Goal: Transaction & Acquisition: Purchase product/service

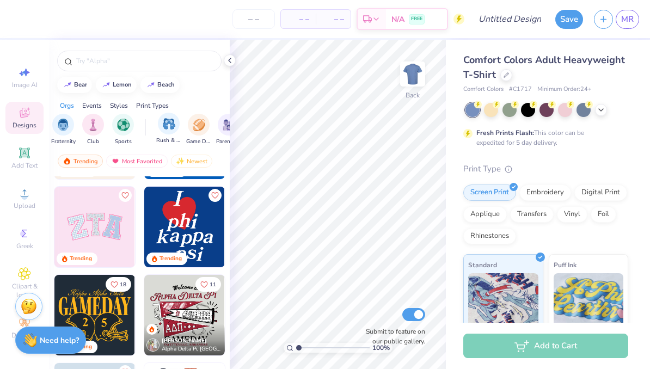
scroll to position [0, 38]
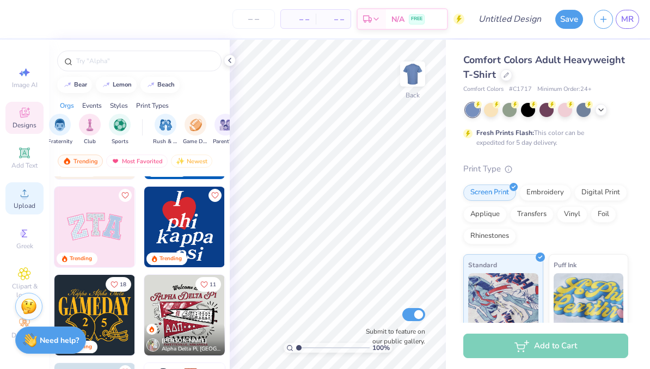
click at [23, 206] on span "Upload" at bounding box center [25, 205] width 22 height 9
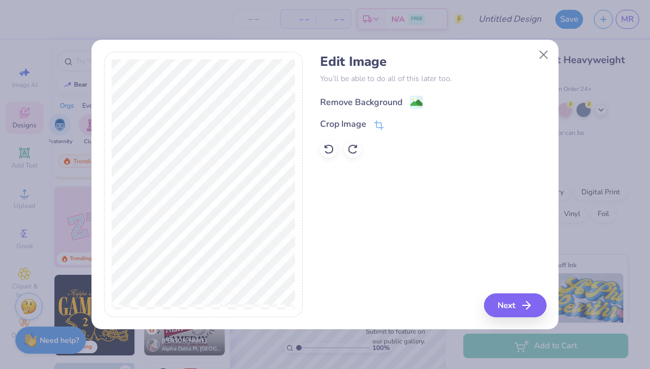
click at [413, 103] on image at bounding box center [417, 103] width 12 height 12
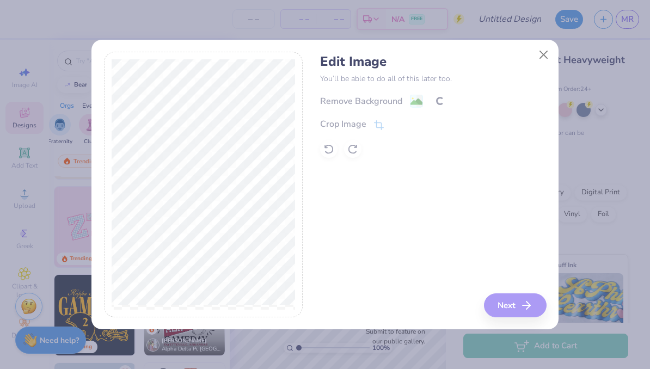
click at [373, 126] on div "Remove Background Crop Image" at bounding box center [433, 126] width 226 height 64
click at [377, 121] on div "Remove Background Crop Image" at bounding box center [433, 126] width 226 height 64
click at [375, 122] on icon at bounding box center [379, 126] width 10 height 10
click at [533, 301] on div "Edit Image You’ll be able to do all of this later too. Remove Background Crop I…" at bounding box center [433, 185] width 226 height 266
click at [524, 301] on div "Edit Image You’ll be able to do all of this later too. Remove Background Crop I…" at bounding box center [433, 185] width 226 height 266
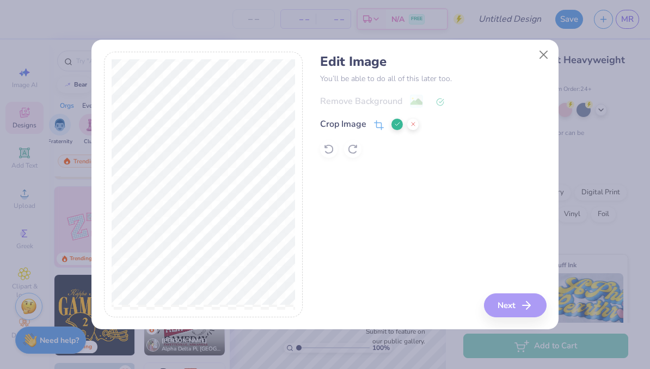
click at [392, 121] on button at bounding box center [397, 124] width 11 height 11
click at [521, 316] on button "Next" at bounding box center [517, 305] width 63 height 24
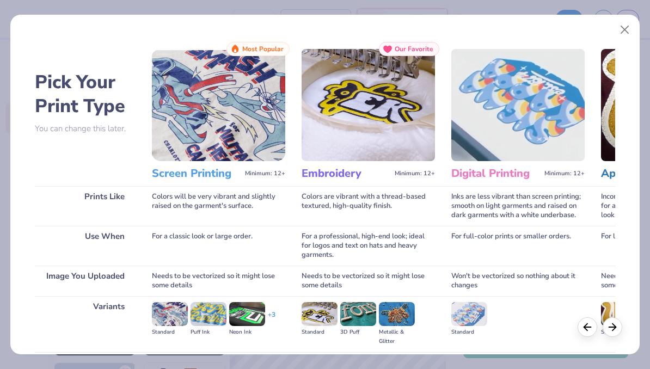
click at [610, 33] on div "Pick Your Print Type You can change this later. Prints Like Use When Image You …" at bounding box center [324, 181] width 629 height 345
click at [624, 35] on button "Close" at bounding box center [625, 30] width 21 height 21
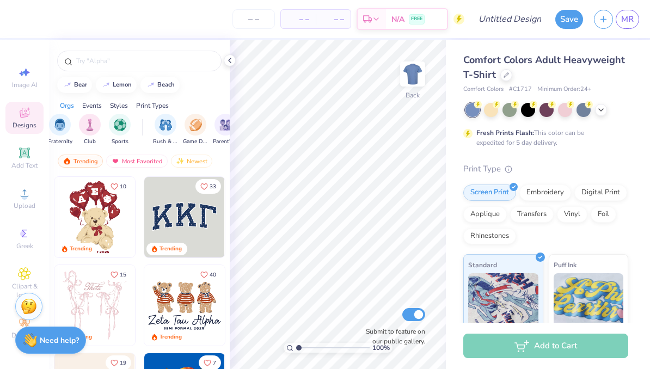
scroll to position [0, 0]
click at [26, 208] on span "Upload" at bounding box center [25, 205] width 22 height 9
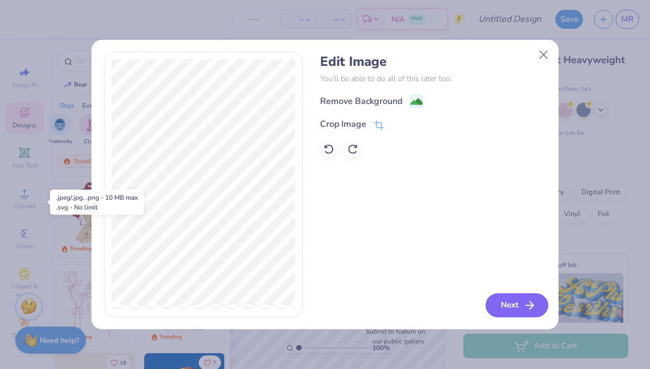
click at [529, 303] on icon "button" at bounding box center [529, 305] width 13 height 13
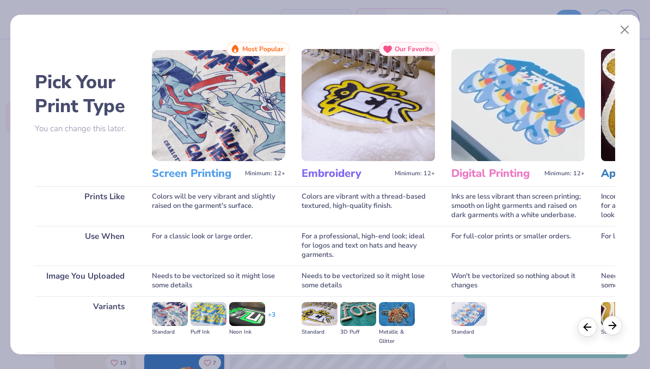
click at [616, 322] on icon at bounding box center [613, 326] width 12 height 12
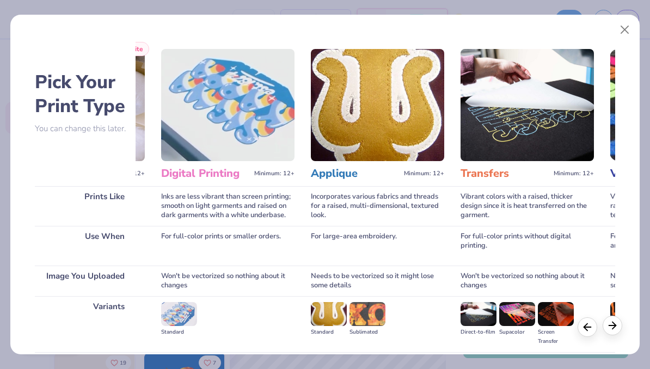
click at [617, 333] on div at bounding box center [613, 326] width 20 height 20
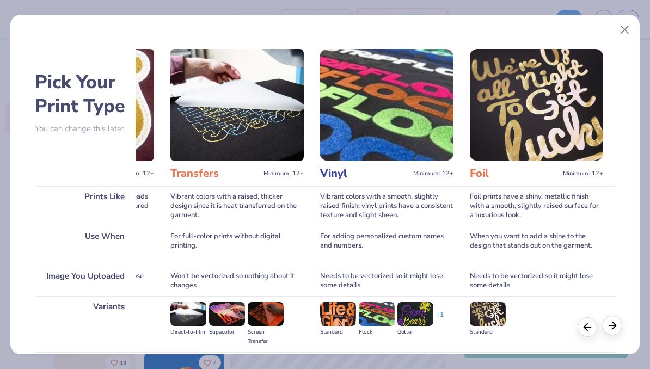
click at [615, 334] on div at bounding box center [613, 326] width 20 height 20
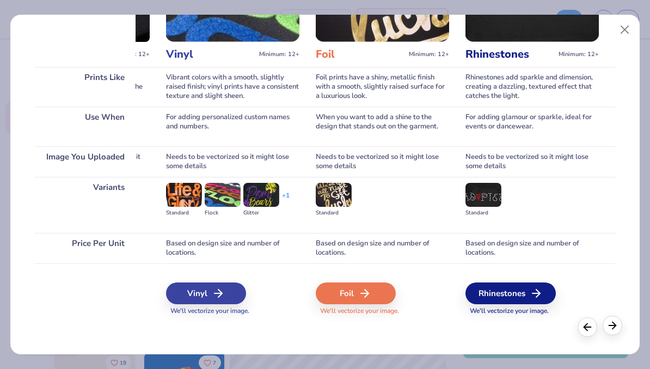
scroll to position [119, 0]
click at [572, 326] on div "Pick Your Print Type You can change this later. Prints Like Use When Image You …" at bounding box center [324, 181] width 629 height 345
click at [580, 332] on div at bounding box center [600, 327] width 45 height 20
click at [588, 329] on polyline at bounding box center [585, 325] width 3 height 7
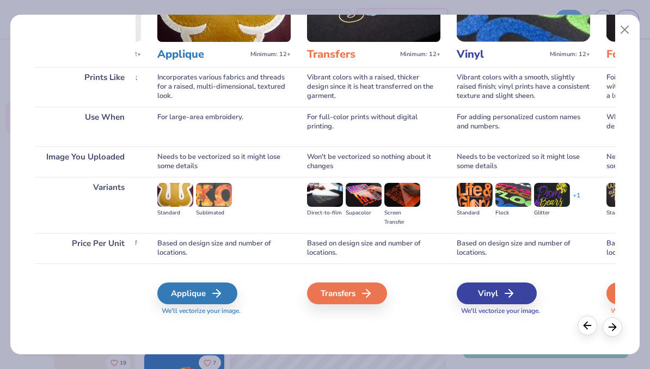
click at [586, 323] on icon at bounding box center [588, 326] width 12 height 12
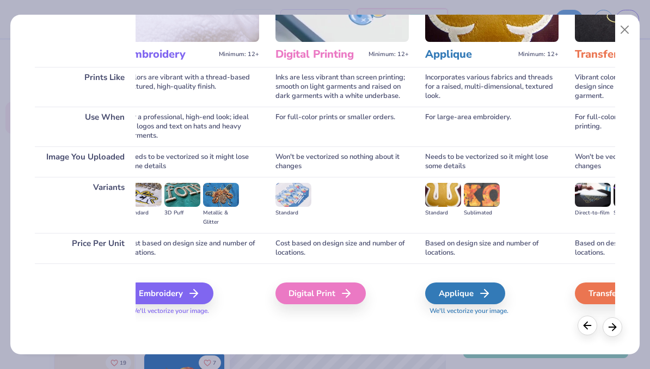
scroll to position [0, 153]
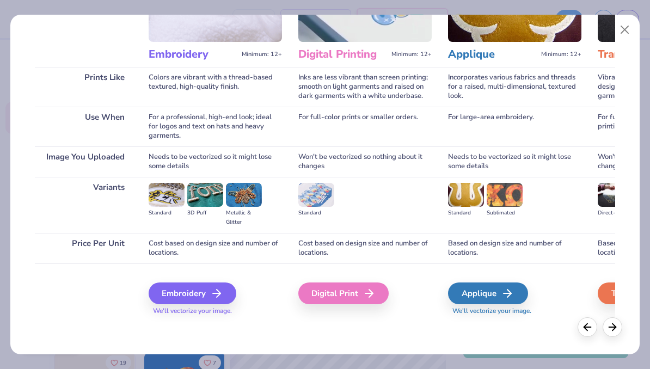
click at [577, 329] on div "Pick Your Print Type You can change this later. Prints Like Use When Image You …" at bounding box center [324, 181] width 629 height 345
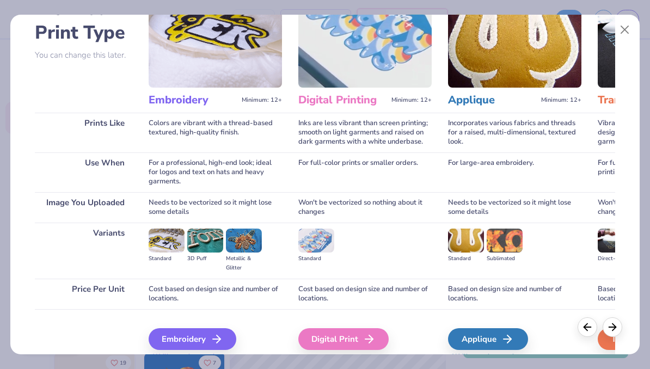
scroll to position [69, 0]
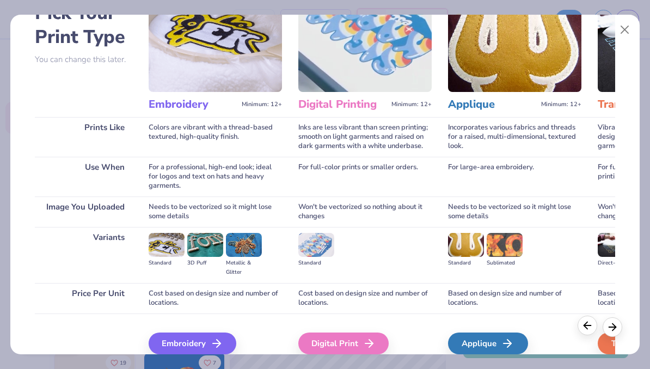
click at [588, 328] on icon at bounding box center [588, 326] width 12 height 12
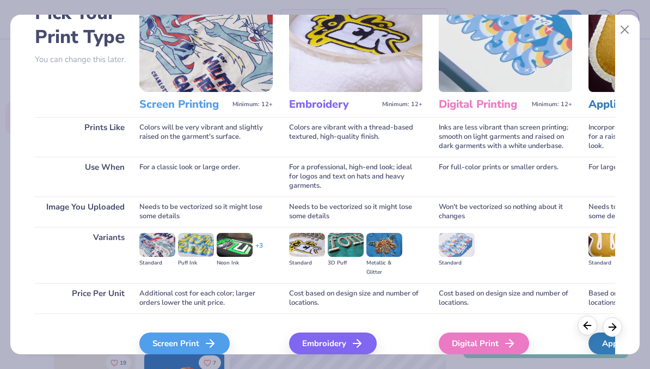
scroll to position [0, 0]
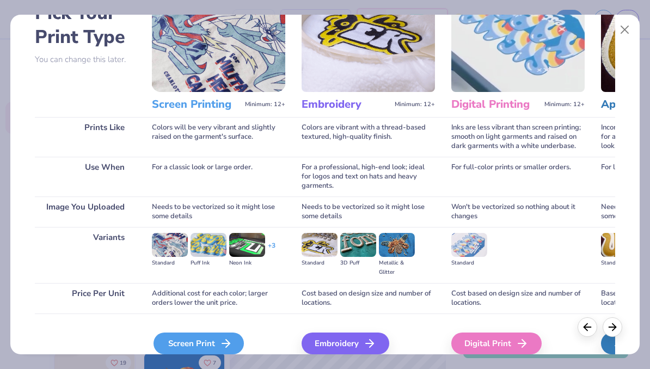
click at [223, 336] on div "Screen Print" at bounding box center [199, 344] width 90 height 22
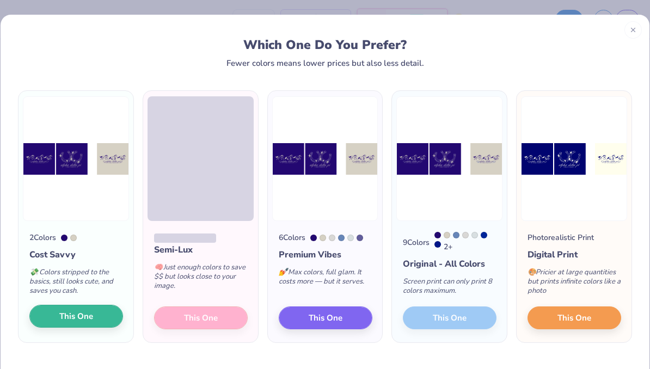
click at [103, 320] on button "This One" at bounding box center [76, 316] width 94 height 23
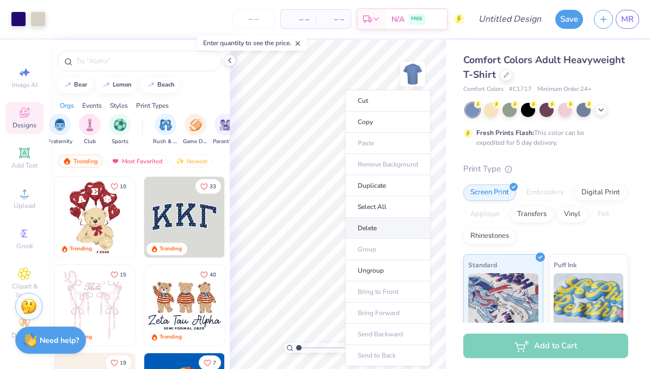
click at [392, 233] on li "Delete" at bounding box center [387, 228] width 85 height 21
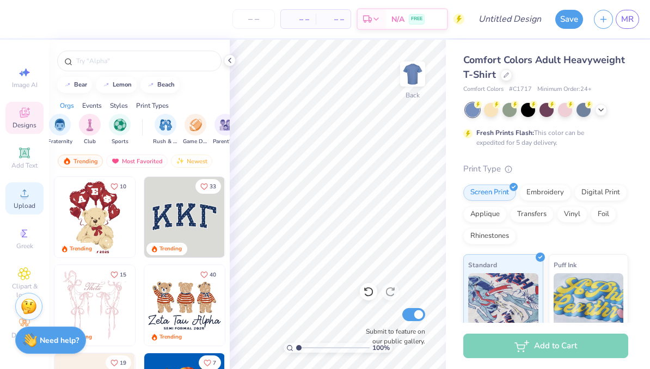
click at [25, 210] on span "Upload" at bounding box center [25, 205] width 22 height 9
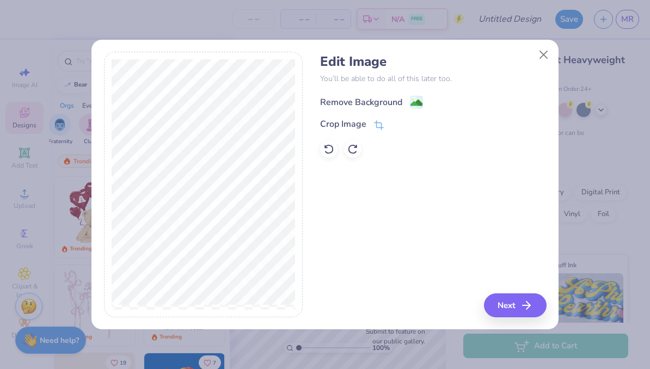
click at [418, 97] on image at bounding box center [417, 103] width 12 height 12
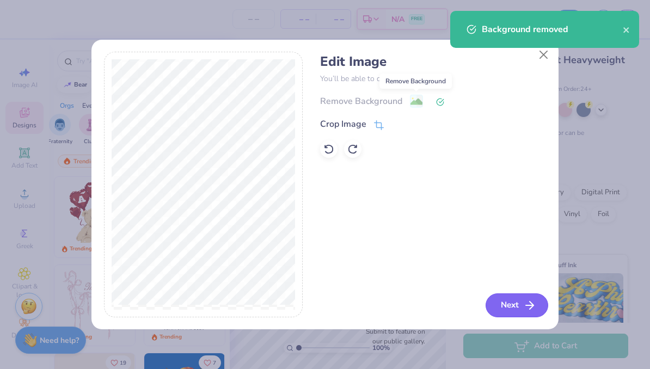
click at [524, 308] on icon "button" at bounding box center [529, 305] width 13 height 13
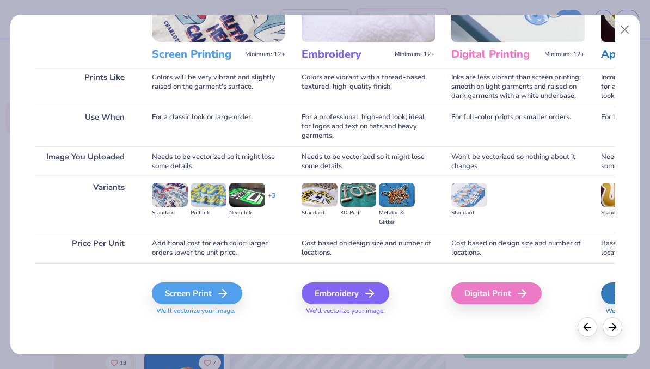
scroll to position [119, 0]
click at [219, 286] on div "Screen Print" at bounding box center [199, 294] width 90 height 22
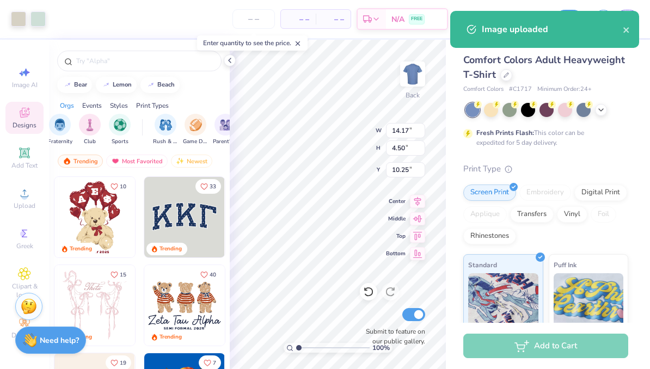
type input "3.86"
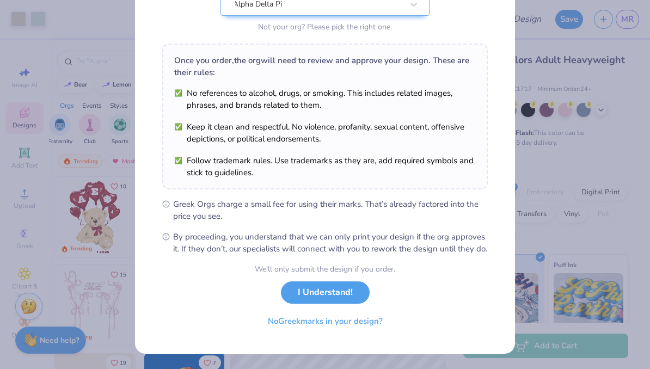
scroll to position [140, 0]
click at [346, 292] on button "I Understand!" at bounding box center [325, 290] width 89 height 22
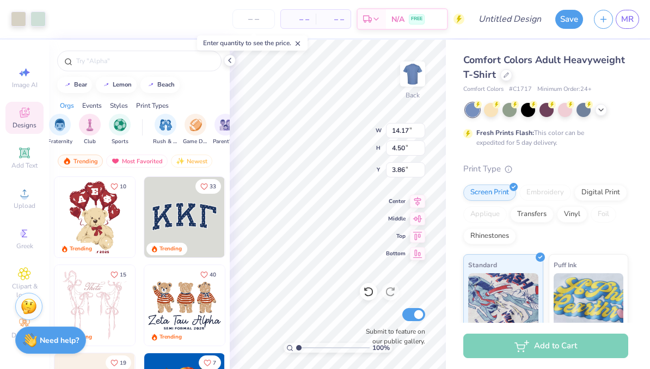
scroll to position [0, 0]
type input "3.41"
click at [597, 108] on icon at bounding box center [601, 109] width 9 height 9
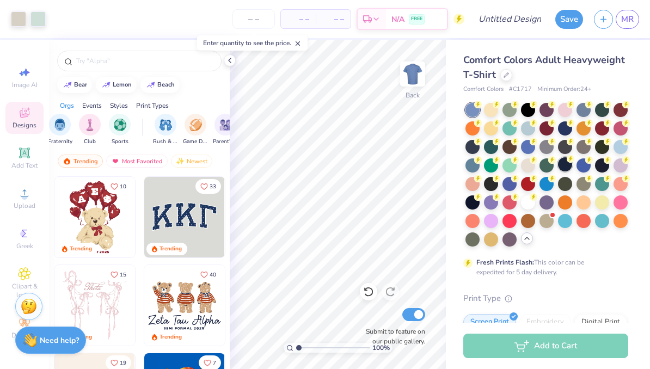
click at [566, 161] on div at bounding box center [565, 164] width 14 height 14
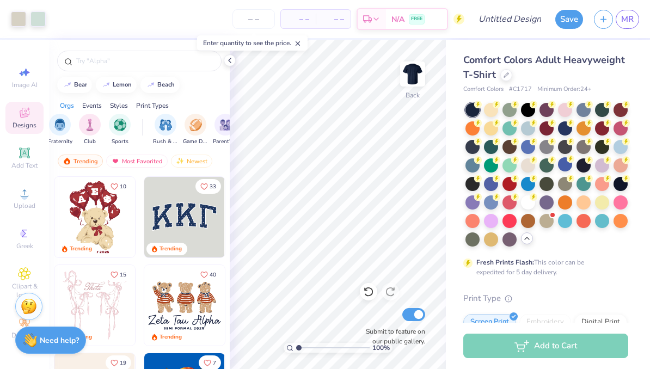
click at [491, 85] on span "Comfort Colors" at bounding box center [483, 89] width 40 height 9
click at [501, 74] on div at bounding box center [506, 74] width 12 height 12
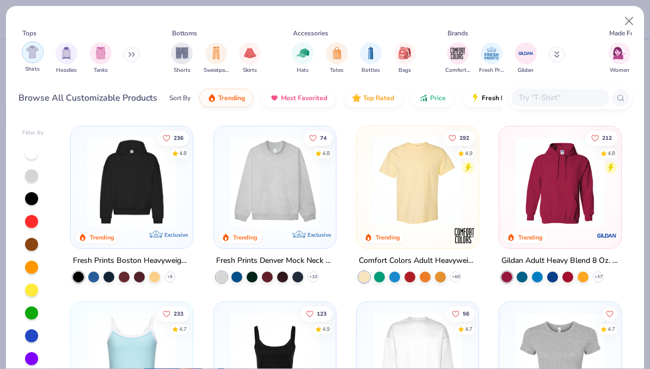
click at [33, 46] on img "filter for Shirts" at bounding box center [32, 52] width 13 height 13
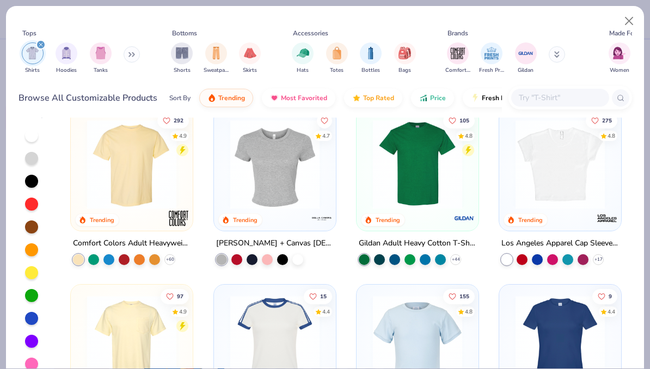
scroll to position [16, 0]
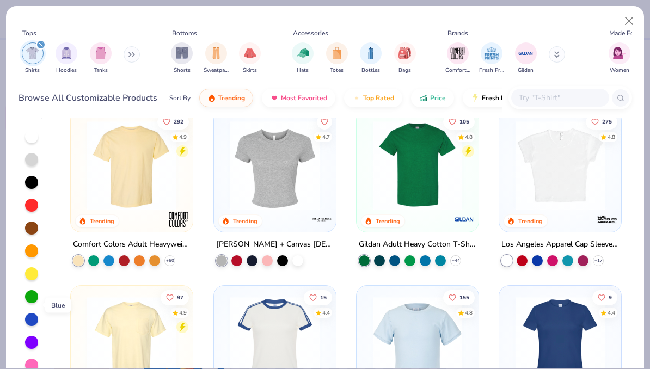
click at [34, 313] on div at bounding box center [31, 319] width 13 height 13
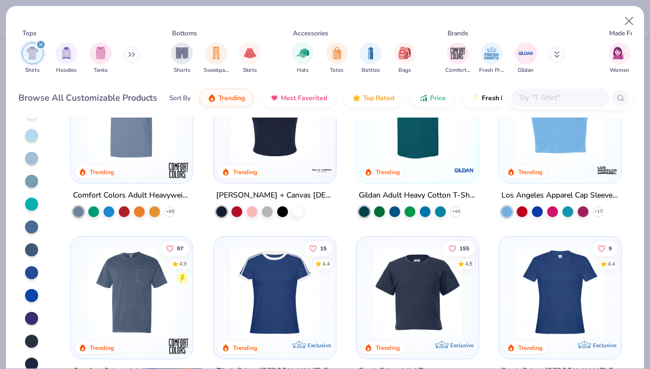
scroll to position [64, 0]
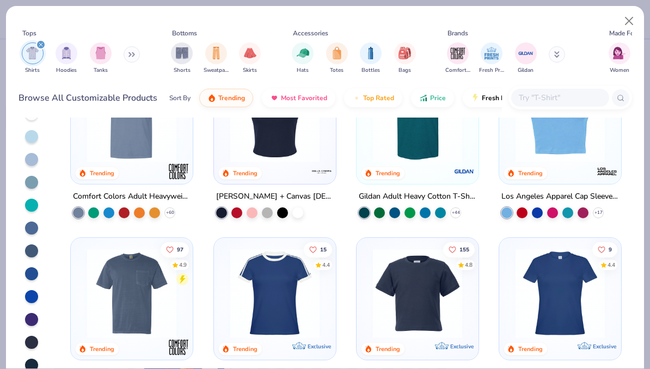
click at [32, 267] on div at bounding box center [31, 273] width 13 height 13
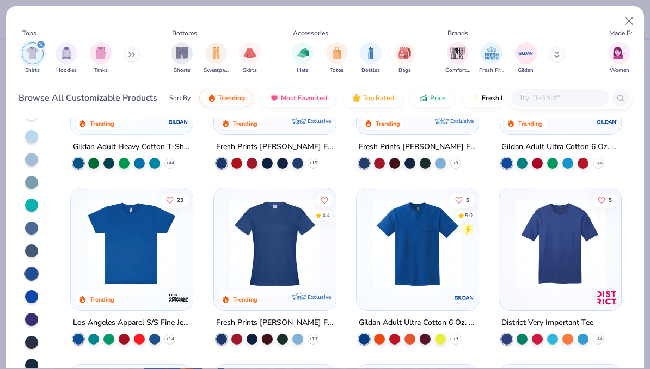
scroll to position [50, 0]
click at [32, 336] on div at bounding box center [31, 342] width 13 height 13
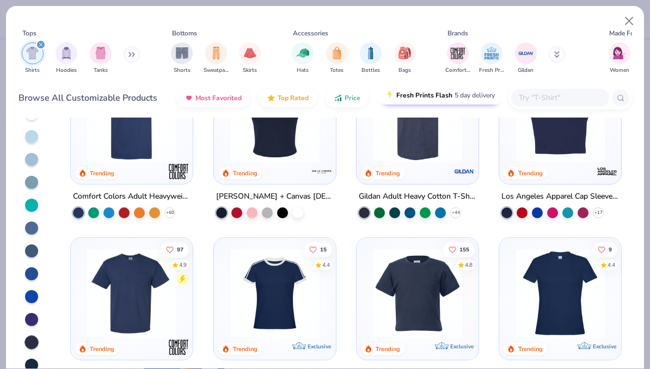
scroll to position [0, 84]
click at [456, 89] on span "5 day delivery" at bounding box center [476, 95] width 40 height 13
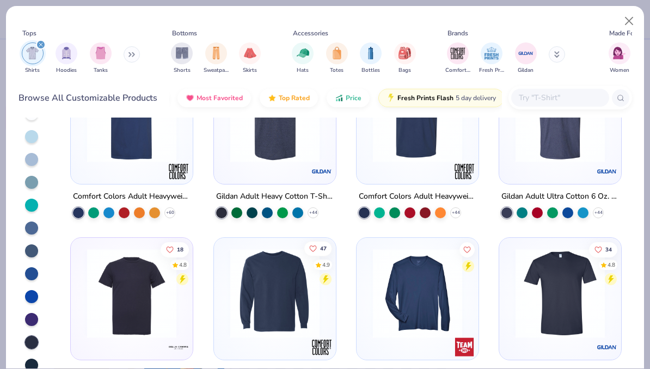
scroll to position [0, 0]
click at [383, 142] on img at bounding box center [418, 117] width 100 height 89
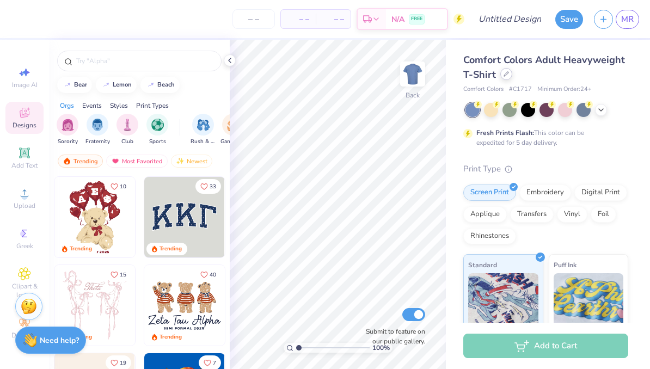
click at [504, 76] on icon at bounding box center [506, 74] width 4 height 4
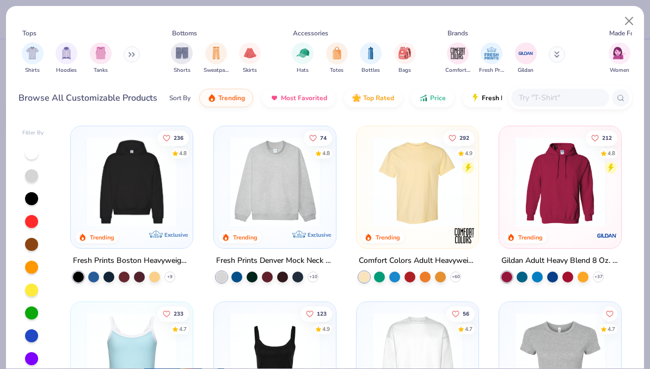
click at [412, 177] on img at bounding box center [418, 181] width 100 height 89
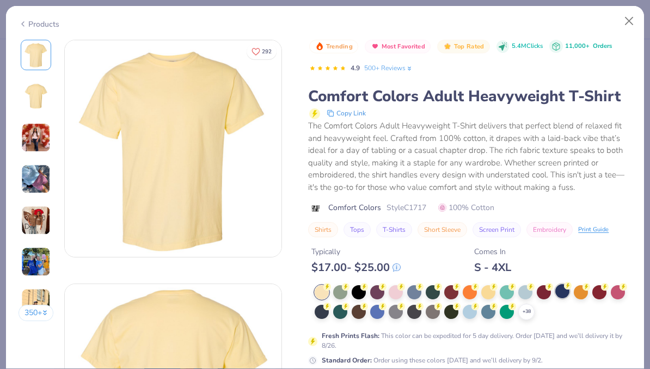
click at [562, 290] on div at bounding box center [562, 291] width 14 height 14
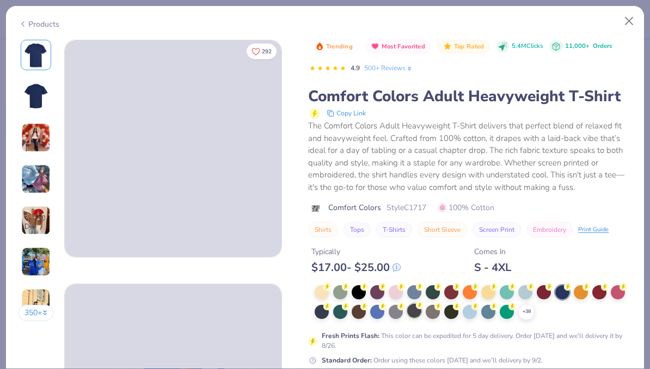
scroll to position [51, 0]
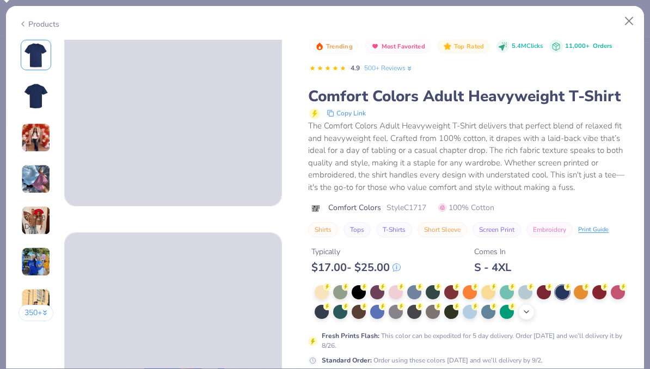
click at [528, 313] on icon at bounding box center [526, 312] width 9 height 9
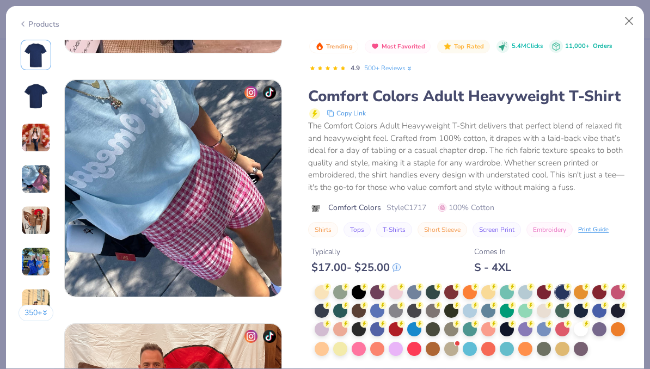
scroll to position [658, 0]
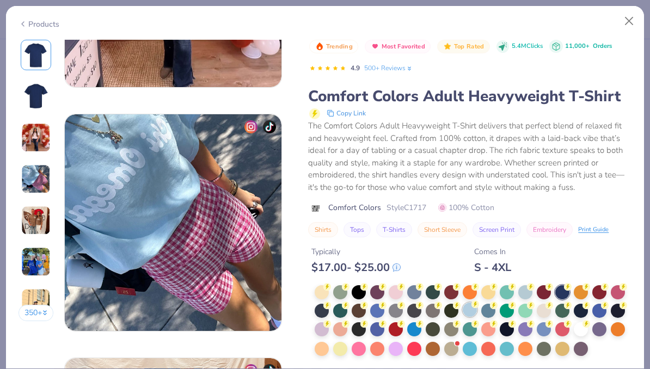
click at [475, 310] on div at bounding box center [470, 310] width 14 height 14
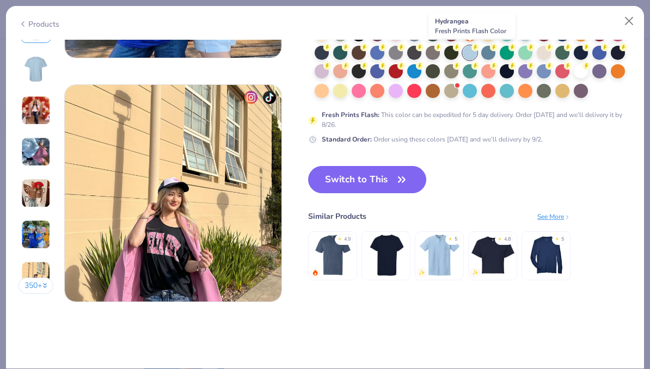
scroll to position [1420, 0]
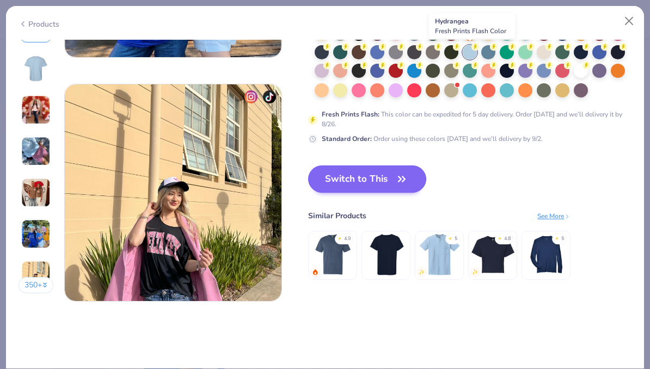
click at [408, 167] on button "Switch to This" at bounding box center [367, 179] width 118 height 27
click at [411, 184] on button "Switch to This" at bounding box center [367, 179] width 118 height 27
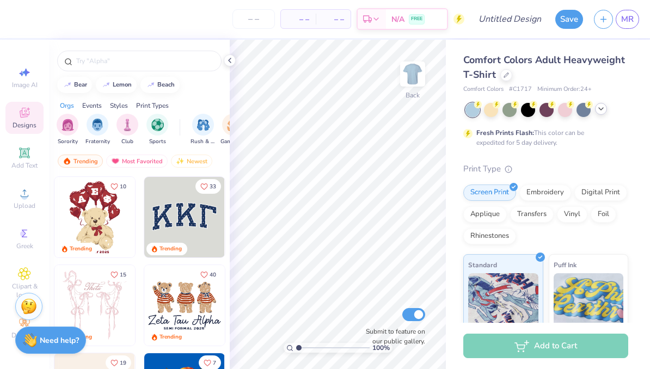
click at [606, 108] on div at bounding box center [601, 109] width 12 height 12
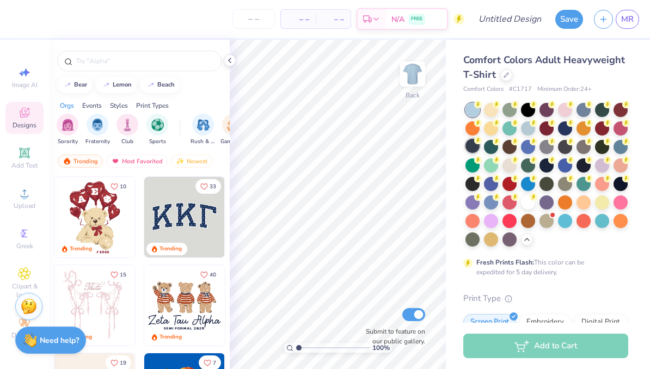
click at [476, 149] on div at bounding box center [473, 146] width 14 height 14
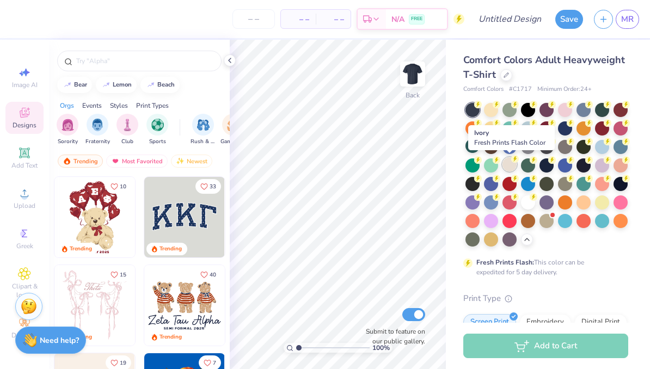
click at [507, 167] on div at bounding box center [510, 164] width 14 height 14
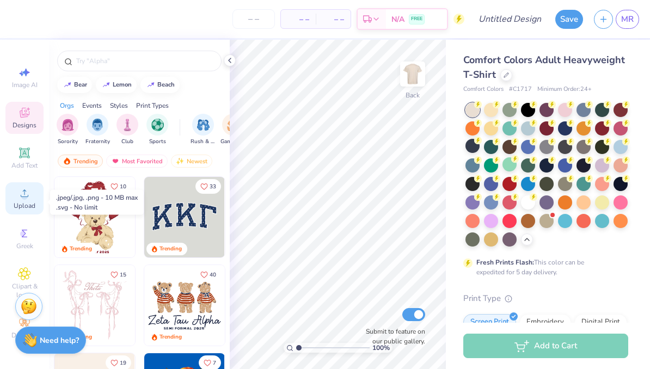
click at [30, 207] on span "Upload" at bounding box center [25, 205] width 22 height 9
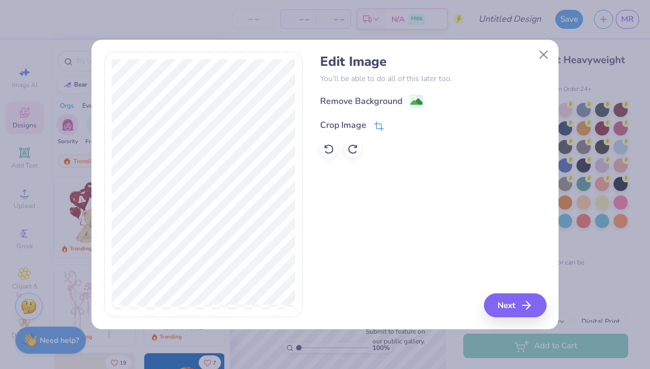
click at [382, 118] on div "Crop Image" at bounding box center [352, 124] width 64 height 13
click at [376, 128] on icon at bounding box center [379, 126] width 10 height 10
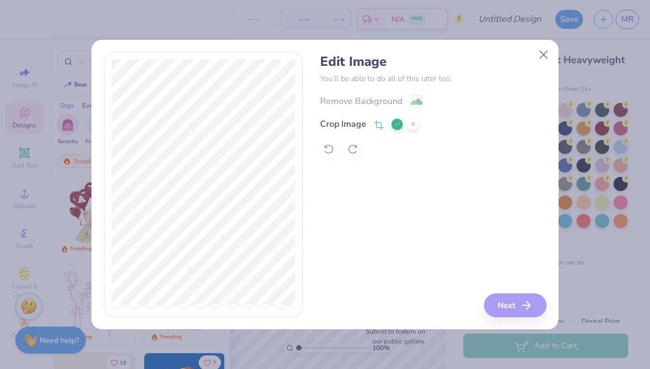
click at [395, 125] on icon at bounding box center [397, 124] width 7 height 7
click at [415, 103] on image at bounding box center [417, 103] width 12 height 12
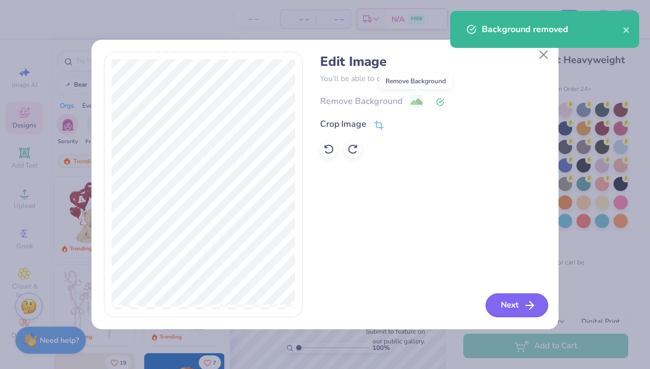
click at [515, 297] on button "Next" at bounding box center [517, 305] width 63 height 24
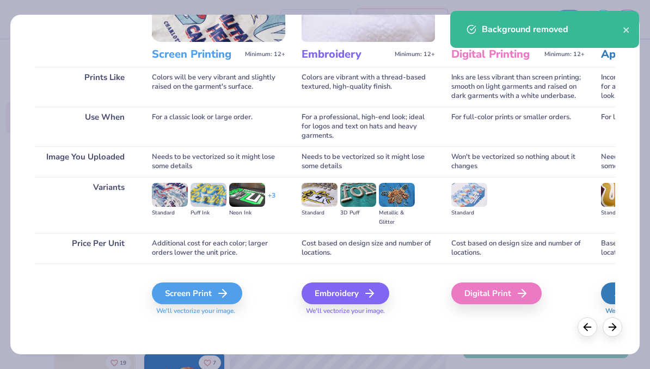
scroll to position [119, 0]
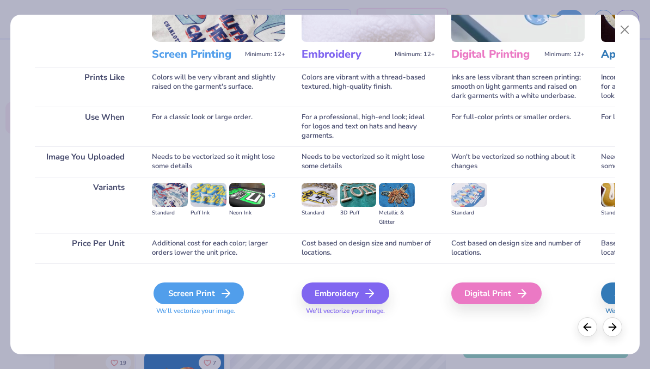
click at [212, 296] on div "Screen Print" at bounding box center [199, 294] width 90 height 22
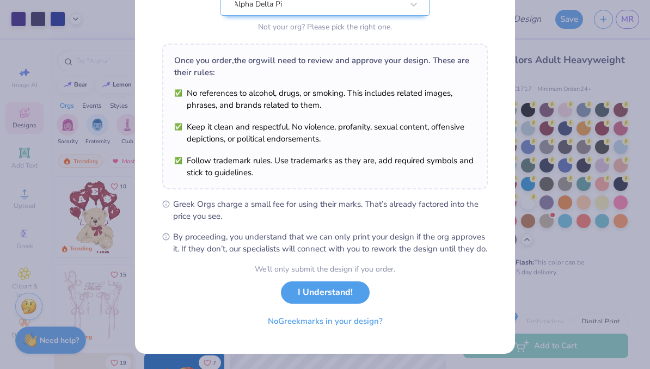
scroll to position [140, 0]
click at [343, 297] on button "I Understand!" at bounding box center [325, 290] width 89 height 22
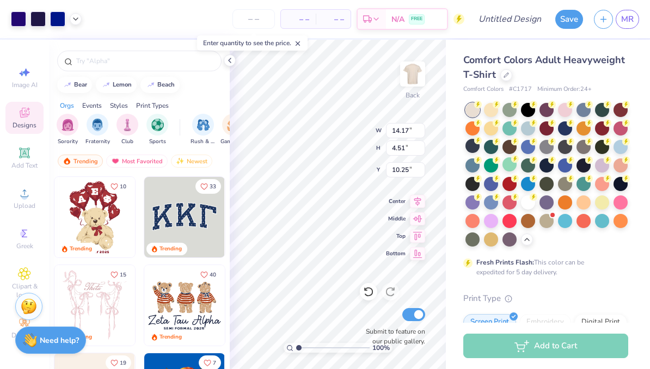
type input "12.24"
type input "3.89"
type input "4.01"
type input "3.00"
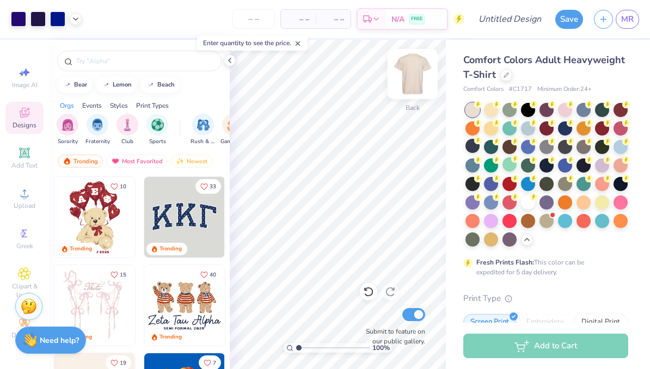
click at [417, 78] on img at bounding box center [413, 74] width 44 height 44
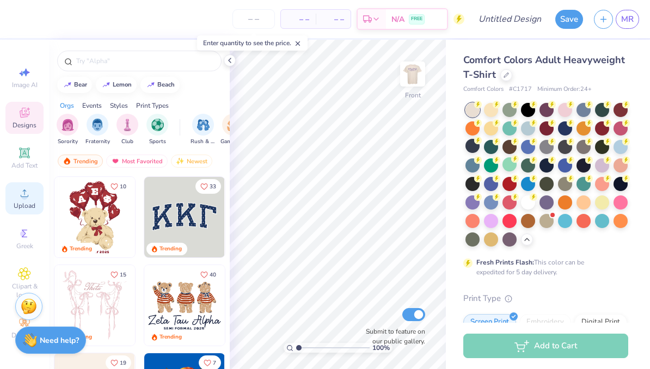
click at [30, 204] on div "Upload" at bounding box center [24, 198] width 38 height 32
click at [27, 205] on span "Upload" at bounding box center [25, 205] width 22 height 9
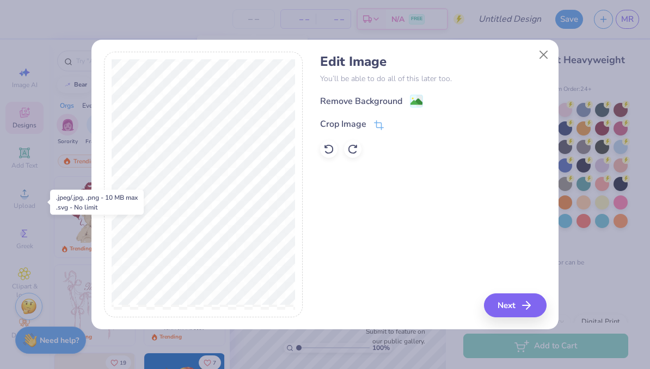
click at [429, 95] on div "Remove Background" at bounding box center [433, 101] width 226 height 14
click at [417, 104] on image at bounding box center [417, 103] width 12 height 12
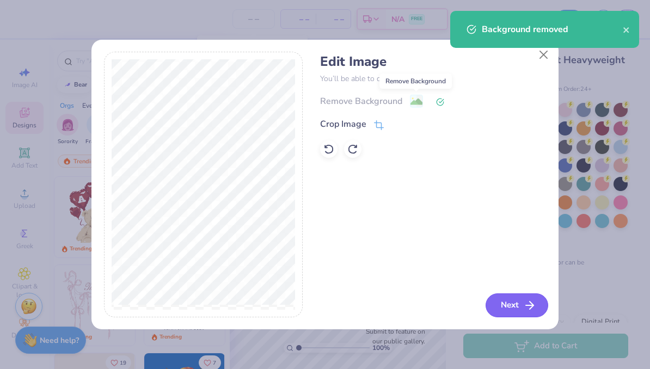
click at [517, 305] on button "Next" at bounding box center [517, 305] width 63 height 24
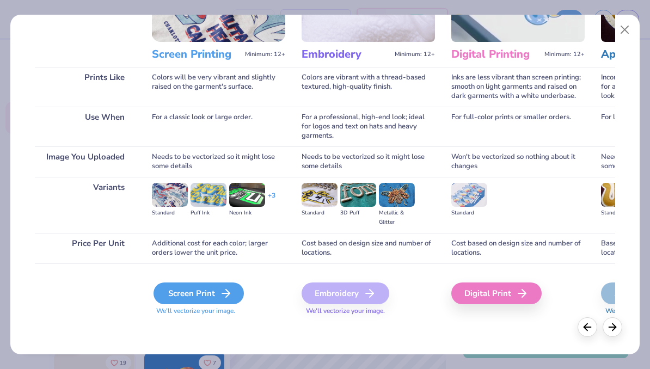
scroll to position [119, 0]
click at [210, 296] on div "Screen Print" at bounding box center [199, 294] width 90 height 22
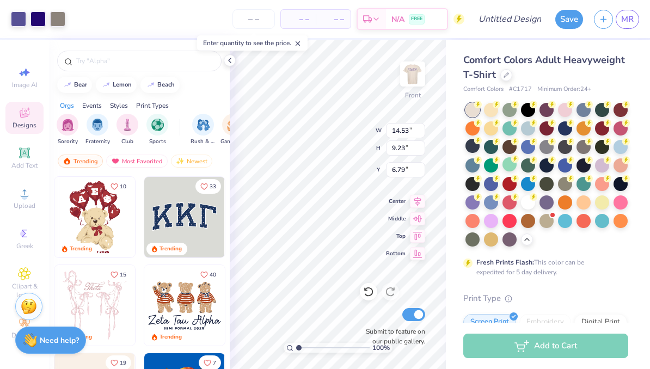
type input "6.33"
type input "4.89"
type input "13.08"
type input "8.30"
type input "5.00"
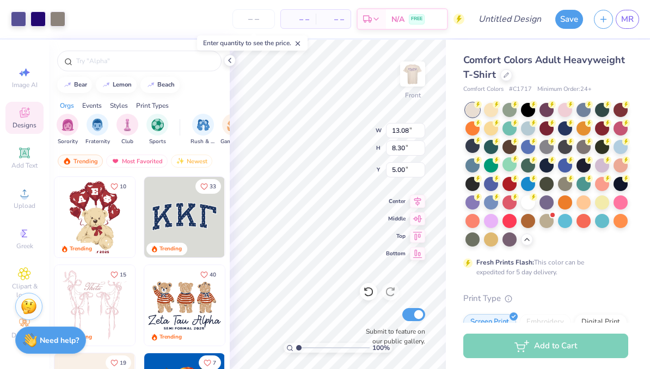
type input "13.43"
type input "8.53"
type input "4.23"
click at [301, 27] on div "– – Per Item" at bounding box center [298, 19] width 35 height 19
click at [246, 16] on input "number" at bounding box center [254, 19] width 42 height 20
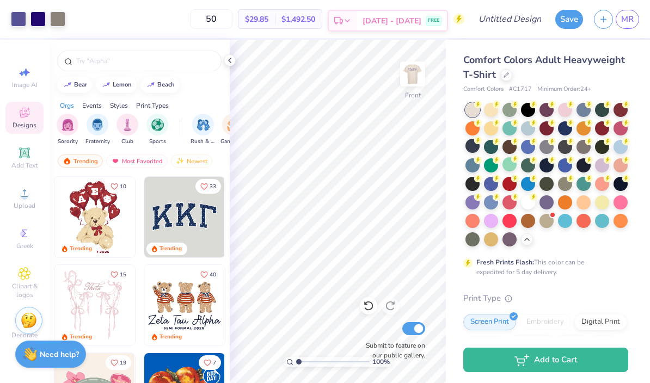
type input "50"
click at [383, 11] on div "Aug 29 - Sep 1 FREE" at bounding box center [402, 21] width 90 height 20
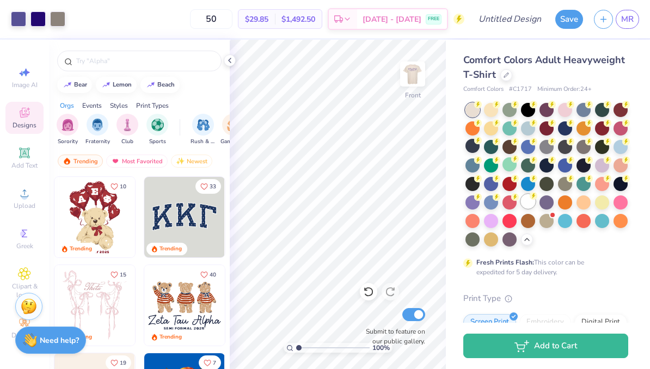
click at [530, 204] on div at bounding box center [528, 201] width 14 height 14
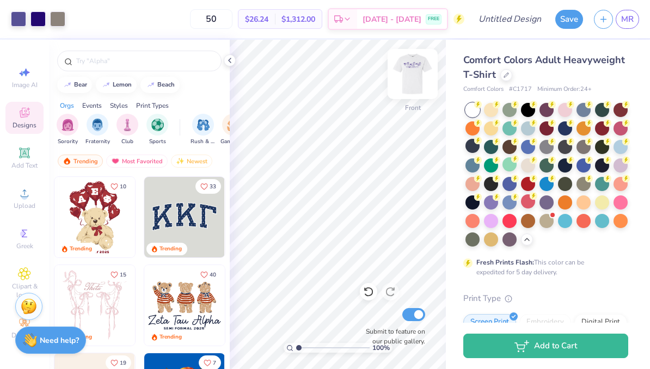
click at [420, 76] on img at bounding box center [413, 74] width 44 height 44
click at [597, 207] on div at bounding box center [602, 201] width 14 height 14
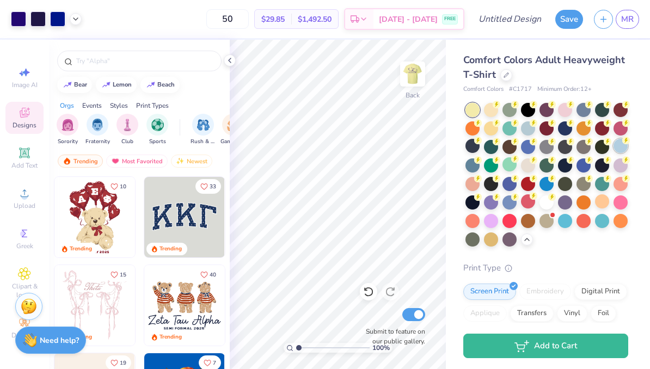
click at [617, 147] on div at bounding box center [621, 146] width 14 height 14
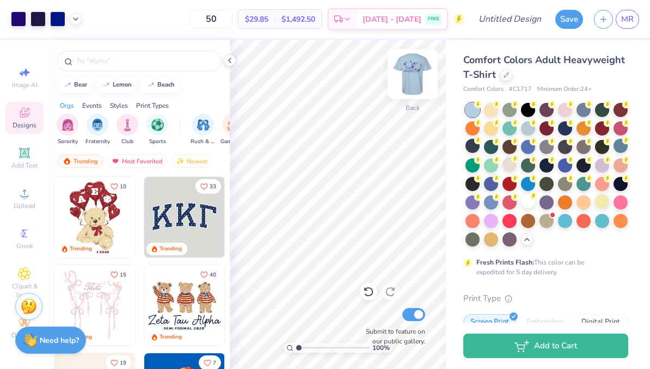
click at [422, 74] on img at bounding box center [413, 74] width 44 height 44
click at [507, 169] on div at bounding box center [510, 164] width 14 height 14
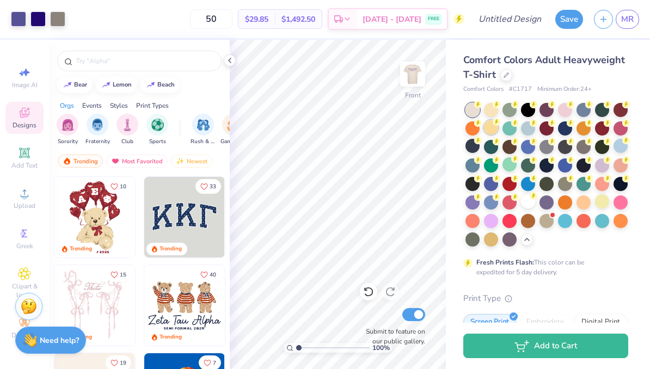
click at [491, 130] on div at bounding box center [491, 127] width 14 height 14
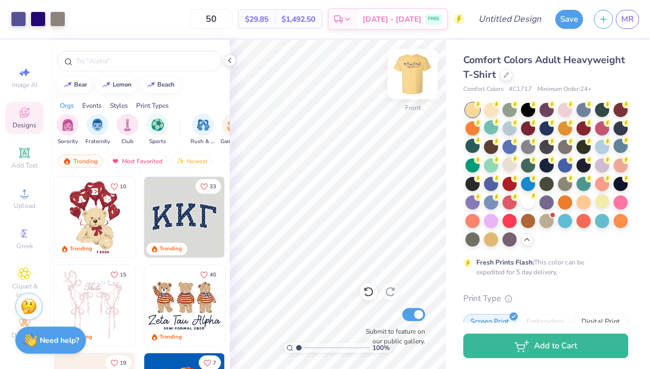
click at [413, 72] on img at bounding box center [413, 74] width 44 height 44
click at [551, 222] on div at bounding box center [547, 220] width 14 height 14
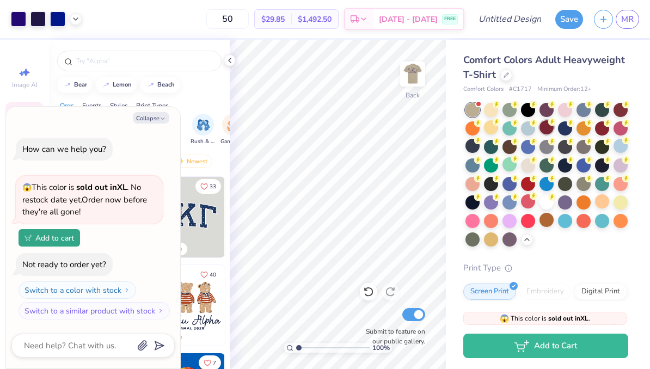
click at [552, 126] on div at bounding box center [547, 127] width 14 height 14
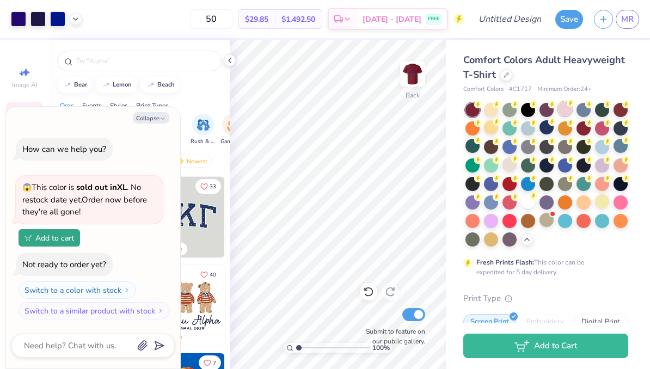
click at [570, 107] on div at bounding box center [565, 109] width 14 height 14
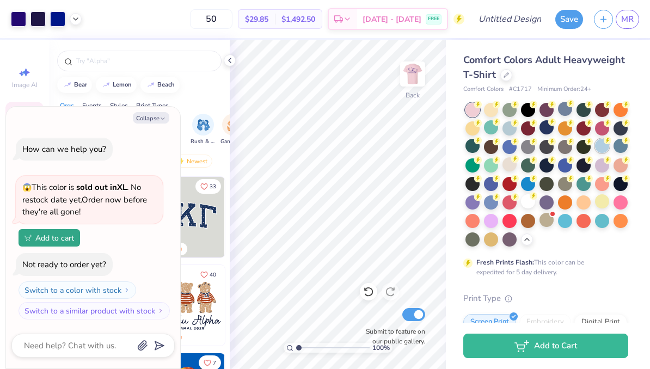
click at [605, 150] on div at bounding box center [602, 146] width 14 height 14
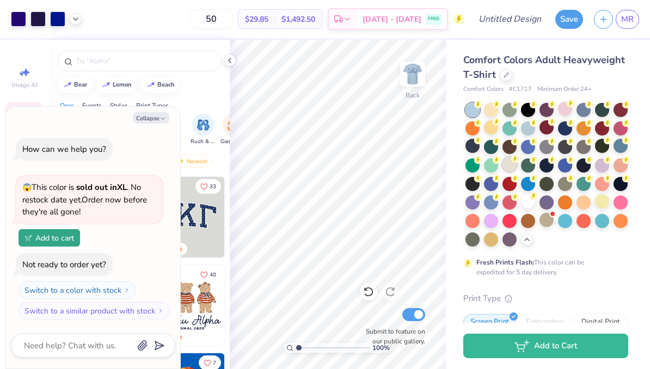
click at [509, 168] on div at bounding box center [510, 164] width 14 height 14
click at [414, 71] on img at bounding box center [413, 74] width 44 height 44
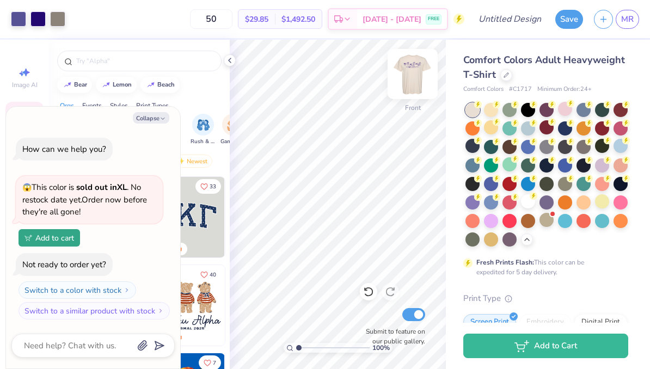
click at [421, 74] on img at bounding box center [413, 74] width 44 height 44
click at [223, 20] on input "50" at bounding box center [211, 19] width 42 height 20
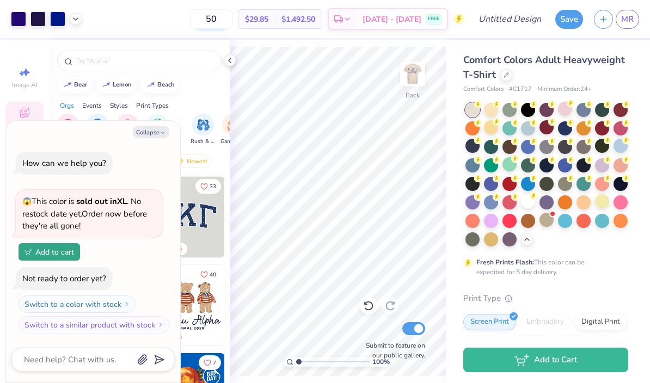
type textarea "x"
type input "5"
type input "1"
type textarea "x"
type input "100"
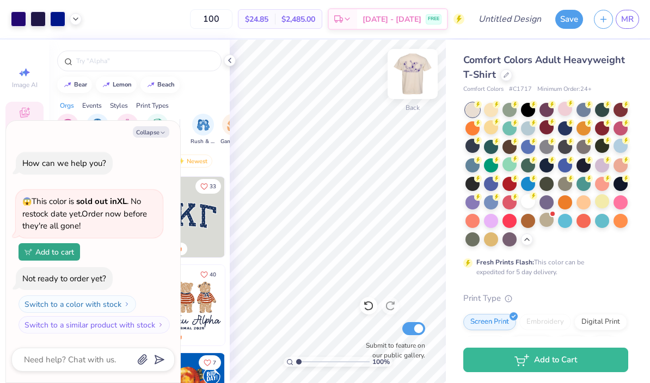
click at [418, 69] on img at bounding box center [413, 74] width 44 height 44
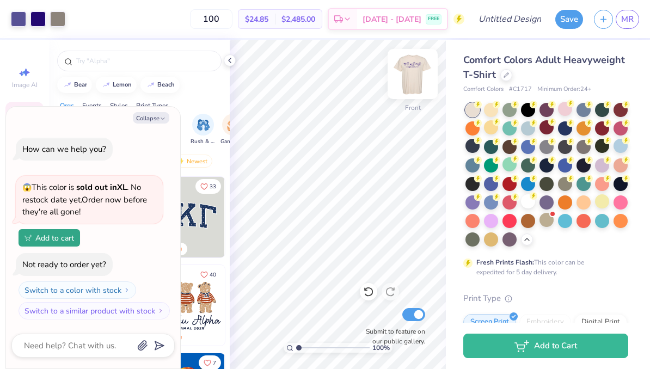
click at [417, 76] on img at bounding box center [413, 74] width 44 height 44
click at [414, 78] on img at bounding box center [413, 74] width 44 height 44
click at [415, 78] on img at bounding box center [413, 74] width 44 height 44
click at [518, 30] on div "Design Title" at bounding box center [510, 19] width 80 height 38
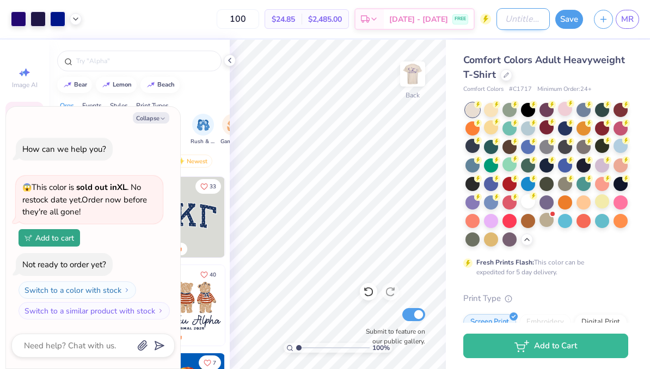
click at [527, 21] on input "Design Title" at bounding box center [523, 19] width 53 height 22
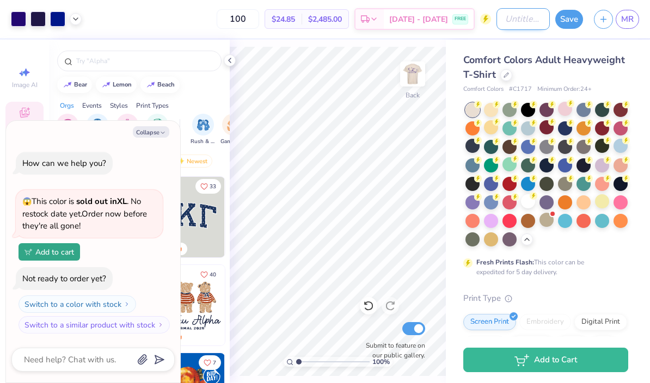
type textarea "x"
type input "F"
type textarea "x"
type input "Fa"
type textarea "x"
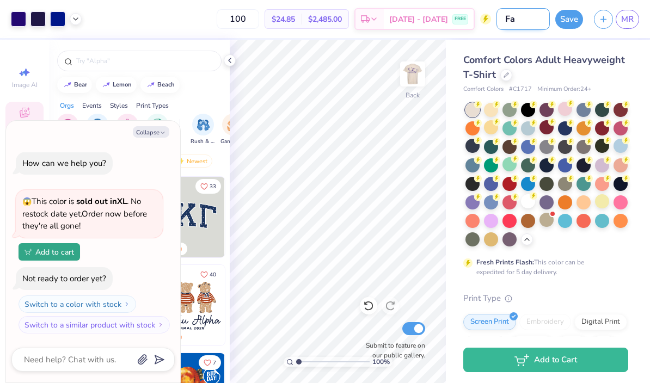
type input "Fas"
type textarea "x"
type input "Fasm"
type textarea "x"
type input "Fasmi"
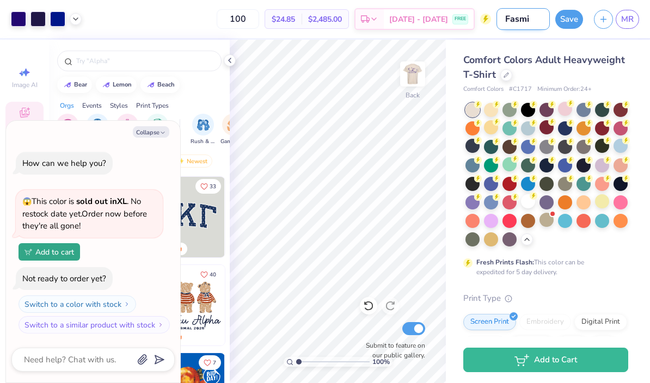
type textarea "x"
type input "Fasm"
type textarea "x"
type input "Fas"
type textarea "x"
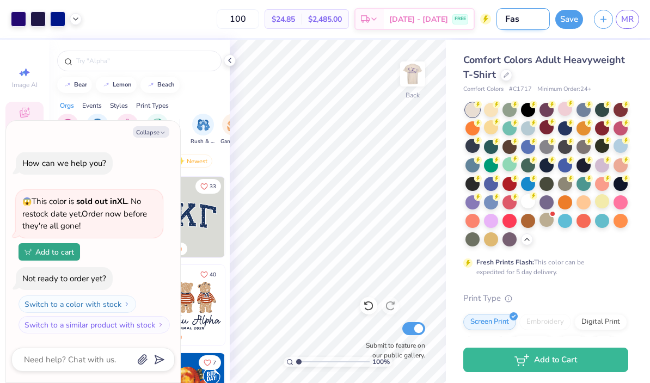
type input "Fa"
type textarea "x"
type input "Fam"
type textarea "x"
type input "Fami"
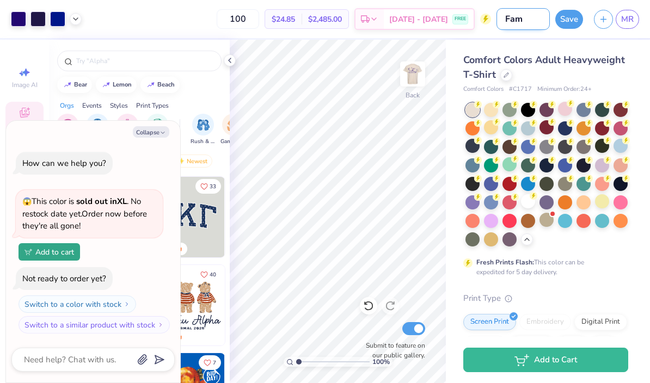
type textarea "x"
type input "Famil"
type textarea "x"
type input "Family"
type textarea "x"
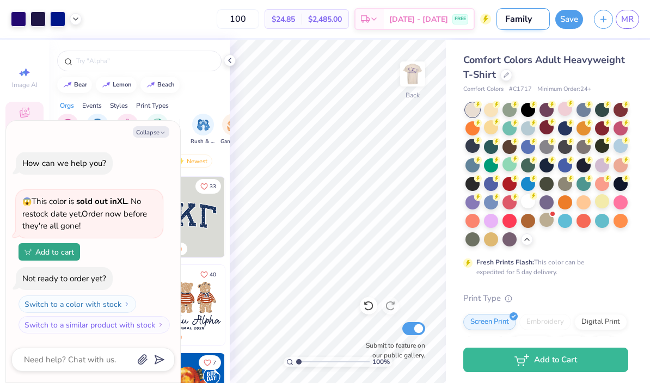
type input "Family"
type textarea "x"
type input "Family W"
type textarea "x"
type input "Family We"
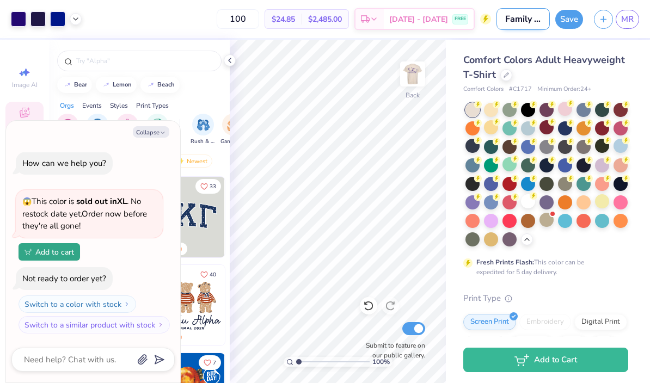
type textarea "x"
type input "Family Wee"
type textarea "x"
type input "Family Week"
type textarea "x"
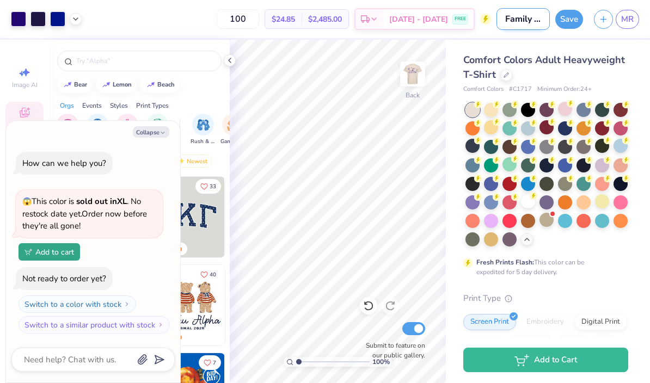
type input "Family Weeke"
type textarea "x"
type input "Family Weeken"
type textarea "x"
type input "Family Weekend"
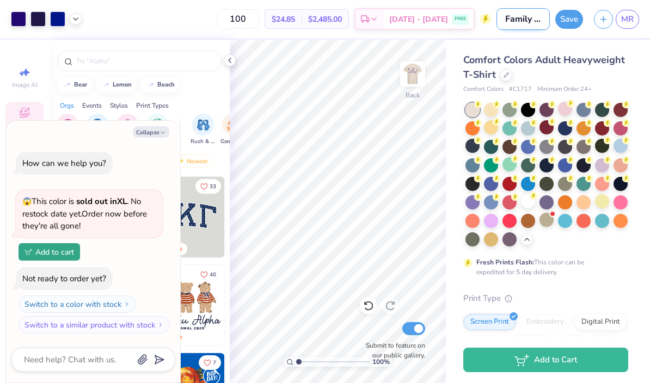
type textarea "x"
type input "Family Weekend"
click at [564, 11] on button "Save" at bounding box center [569, 17] width 28 height 19
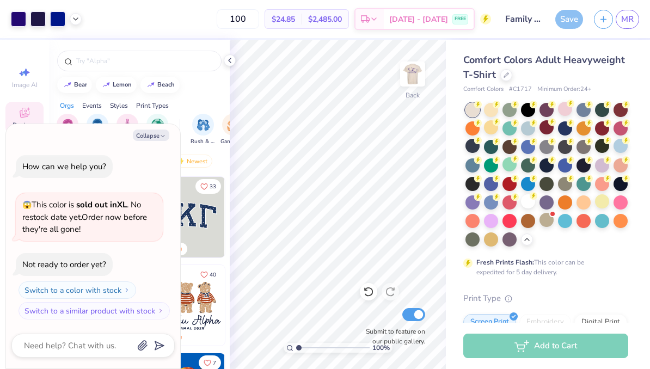
click at [567, 27] on div "Save" at bounding box center [569, 19] width 28 height 19
click at [162, 137] on icon "button" at bounding box center [163, 136] width 7 height 7
type textarea "x"
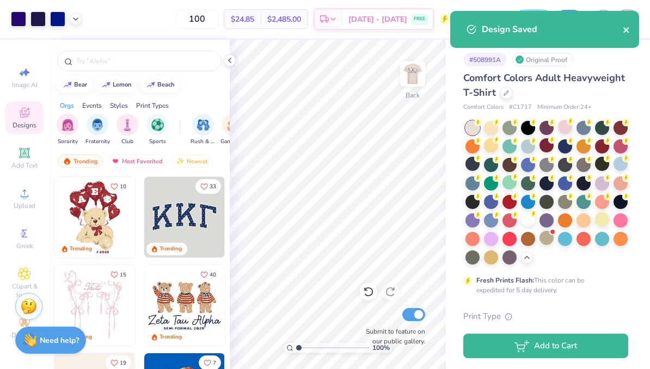
click at [628, 28] on icon "close" at bounding box center [625, 29] width 5 height 5
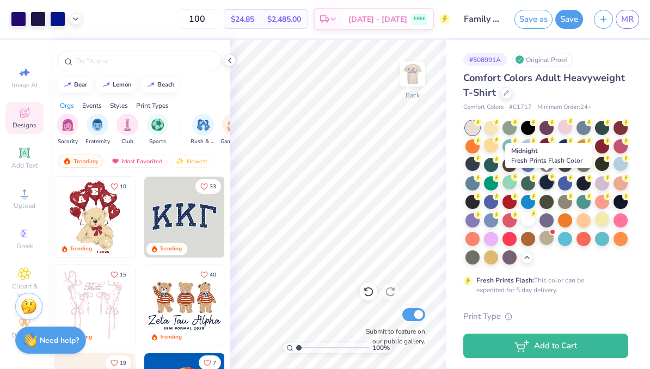
click at [545, 183] on div at bounding box center [547, 182] width 14 height 14
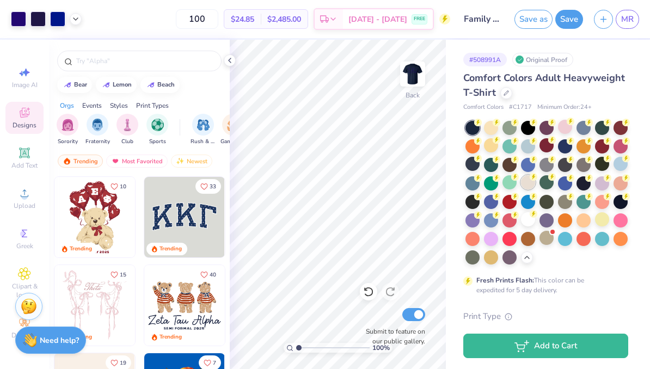
click at [529, 184] on div at bounding box center [528, 182] width 14 height 14
click at [504, 97] on div at bounding box center [506, 92] width 12 height 12
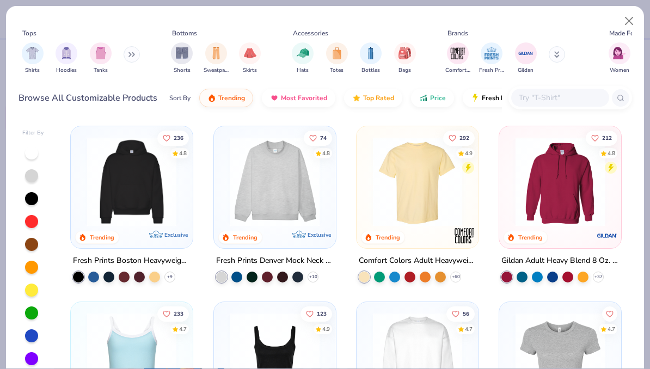
click at [136, 46] on button at bounding box center [132, 54] width 16 height 16
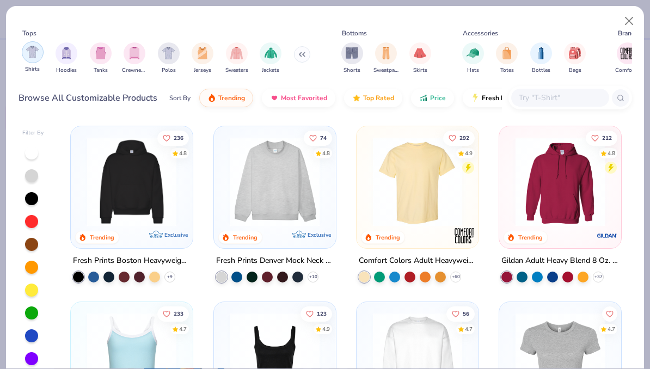
click at [32, 46] on img "filter for Shirts" at bounding box center [32, 52] width 13 height 13
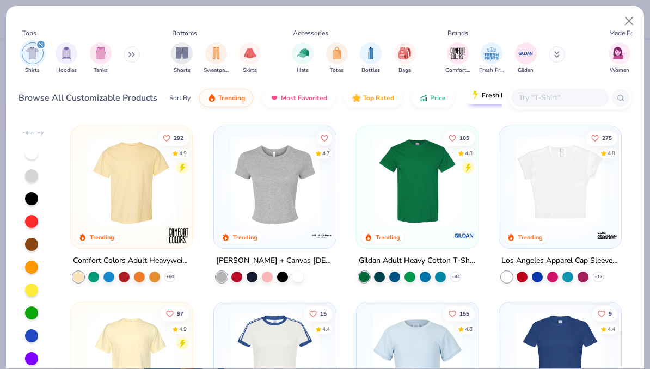
click at [484, 91] on span "Fresh Prints Flash" at bounding box center [510, 95] width 56 height 9
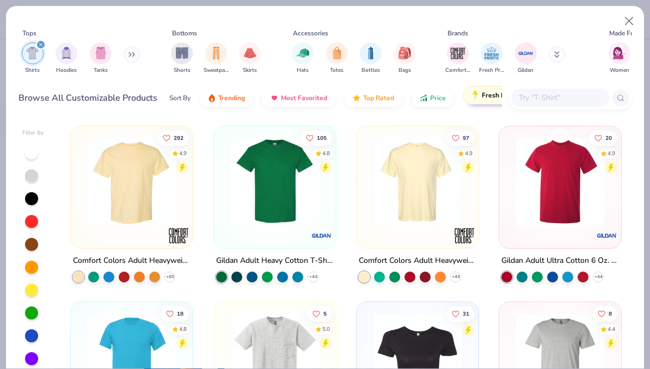
click at [475, 90] on div "Sort By Trending Most Favorited Top Rated Price Fresh Prints Flash 5 day delive…" at bounding box center [335, 98] width 333 height 30
click at [479, 86] on button "Fresh Prints Flash 5 day delivery" at bounding box center [526, 95] width 126 height 19
click at [234, 91] on span "Trending" at bounding box center [231, 95] width 27 height 9
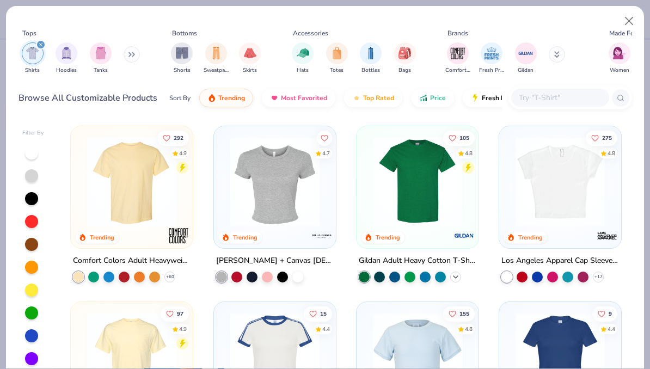
click at [456, 273] on icon at bounding box center [455, 277] width 9 height 9
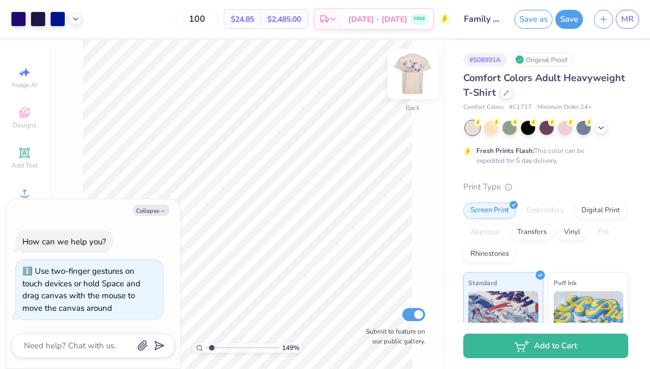
click at [405, 70] on img at bounding box center [413, 74] width 44 height 44
type input "1.48741052999807"
type textarea "x"
type input "1.48741052999807"
type textarea "x"
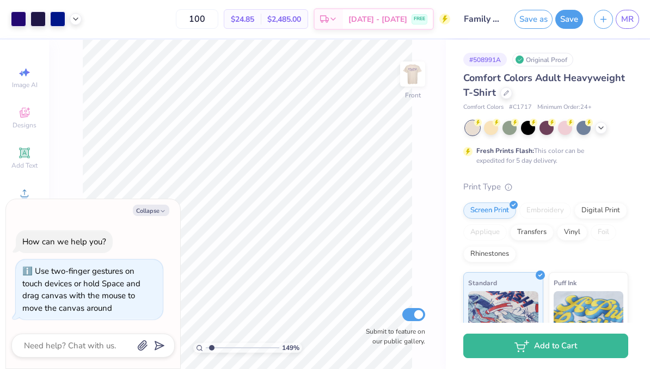
type input "1.48741052999807"
type textarea "x"
type input "1.48741052999807"
type textarea "x"
click at [410, 67] on img at bounding box center [413, 74] width 44 height 44
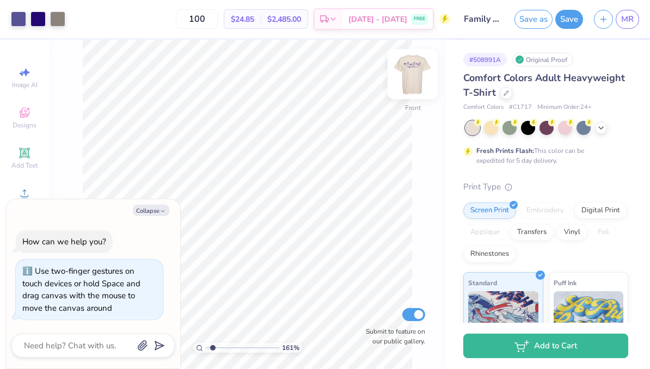
type input "1.60808948353948"
type textarea "x"
type input "1.60808948353948"
type textarea "x"
type input "1.60808948353948"
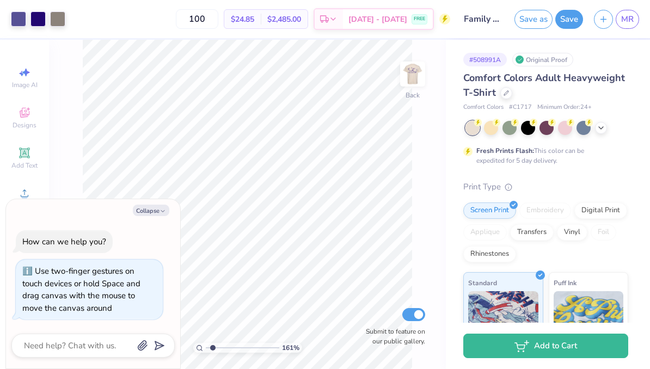
type textarea "x"
type input "1.60808948353948"
type textarea "x"
click at [415, 77] on img at bounding box center [413, 74] width 44 height 44
type input "1.37450657849622"
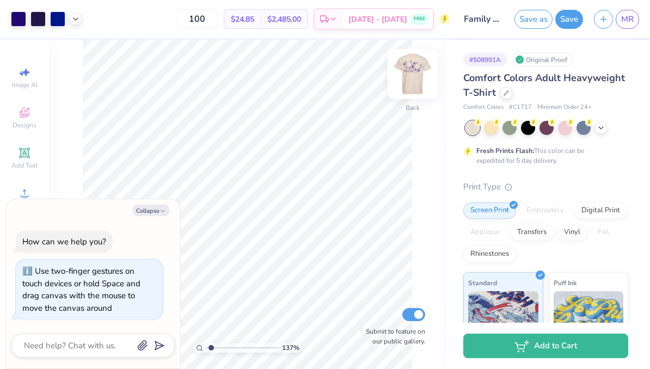
type textarea "x"
type input "1.37450657849622"
type textarea "x"
type input "1.37450657849622"
type textarea "x"
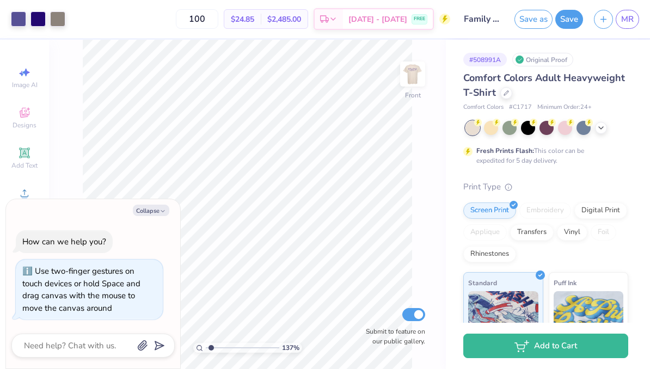
type input "1.37450657849622"
type textarea "x"
type input "1.12554599271837"
click at [158, 216] on button "Collapse" at bounding box center [151, 210] width 36 height 11
type textarea "x"
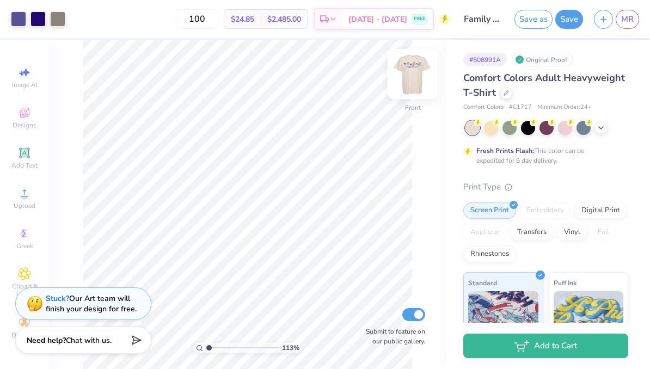
click at [414, 75] on img at bounding box center [413, 74] width 44 height 44
click at [421, 78] on img at bounding box center [413, 74] width 44 height 44
click at [409, 69] on img at bounding box center [413, 74] width 44 height 44
type input "1"
click at [411, 74] on img at bounding box center [413, 74] width 44 height 44
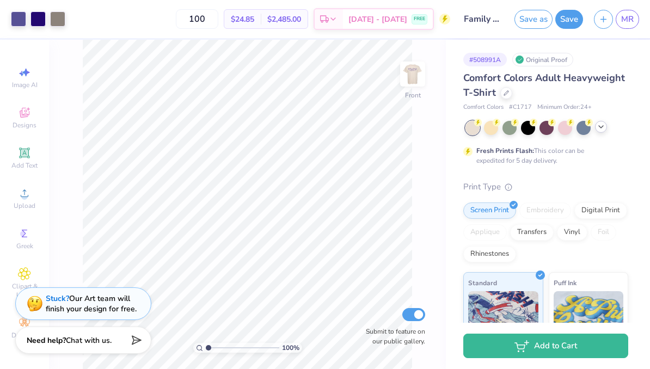
click at [604, 129] on icon at bounding box center [601, 127] width 9 height 9
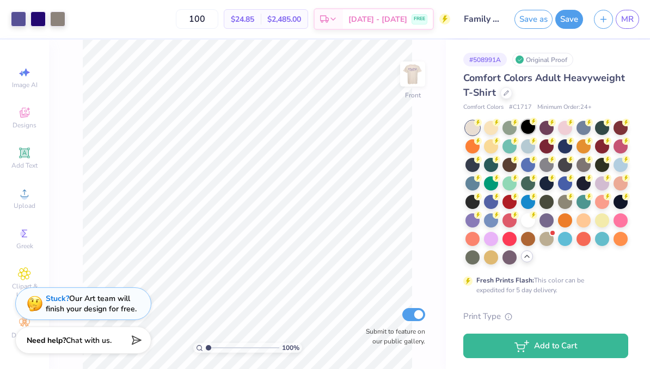
click at [530, 133] on div at bounding box center [528, 127] width 14 height 14
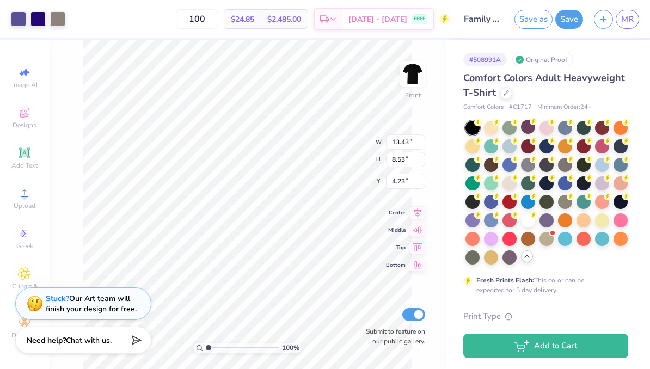
scroll to position [5, 0]
click at [24, 277] on icon at bounding box center [24, 273] width 13 height 13
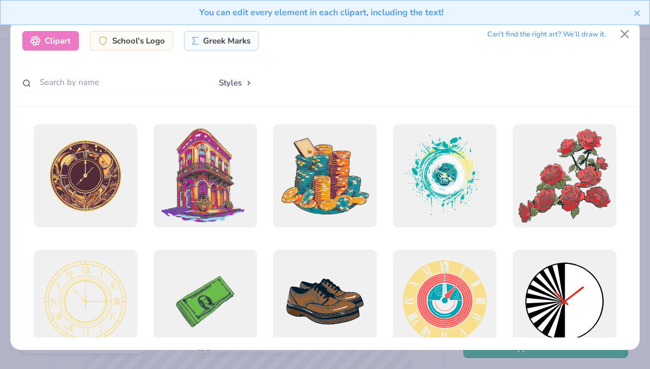
click at [643, 8] on div "You can edit every element in each clipart, including the text!" at bounding box center [325, 12] width 650 height 25
click at [639, 16] on icon "close" at bounding box center [638, 13] width 8 height 9
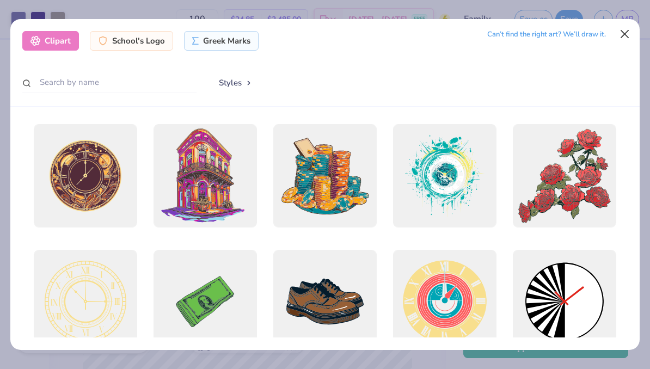
click at [626, 35] on button "Close" at bounding box center [625, 34] width 21 height 21
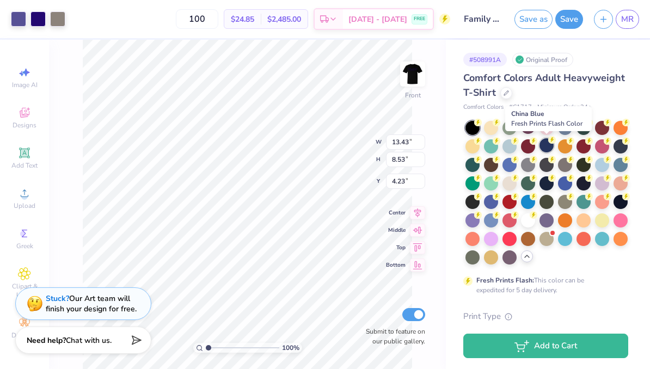
click at [544, 146] on div at bounding box center [547, 145] width 14 height 14
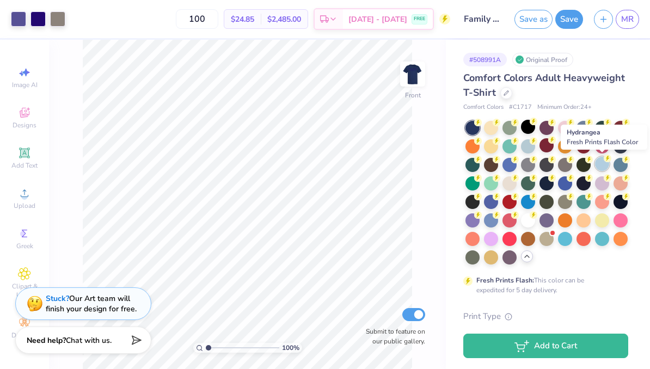
click at [602, 166] on div at bounding box center [602, 164] width 14 height 14
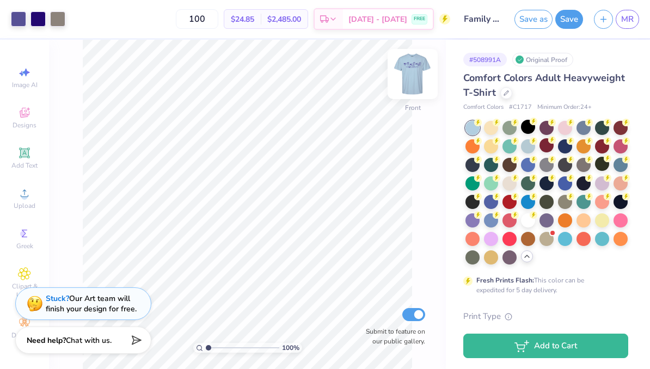
click at [411, 71] on img at bounding box center [413, 74] width 44 height 44
click at [482, 126] on circle at bounding box center [478, 123] width 8 height 8
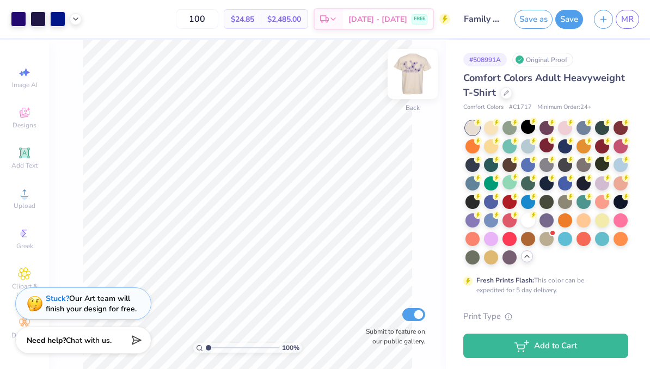
click at [418, 68] on img at bounding box center [413, 74] width 44 height 44
click at [402, 81] on img at bounding box center [413, 74] width 44 height 44
click at [626, 17] on span "MR" at bounding box center [627, 19] width 13 height 13
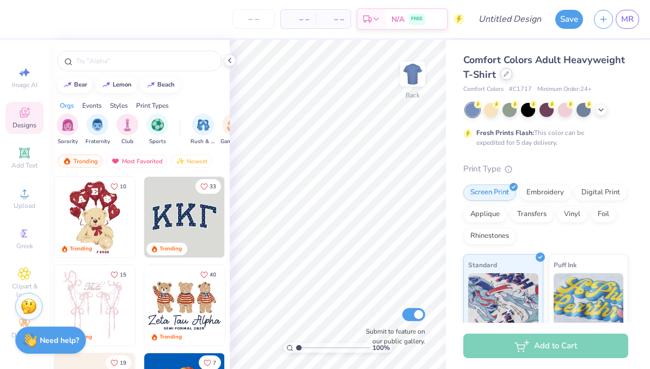
click at [510, 72] on div at bounding box center [506, 74] width 12 height 12
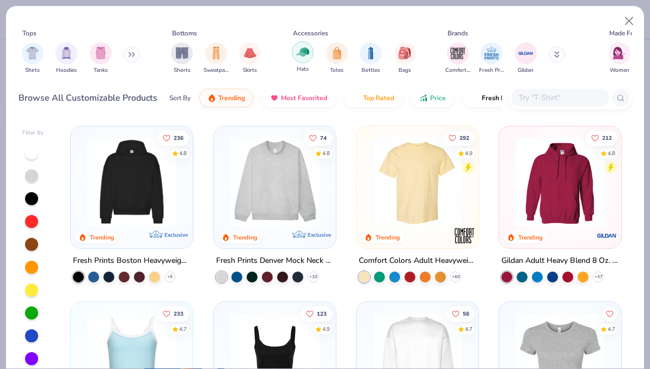
click at [311, 41] on div "filter for Hats" at bounding box center [303, 52] width 22 height 22
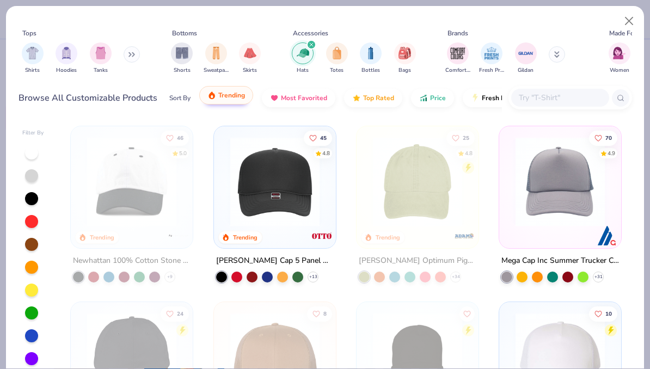
click at [230, 91] on span "Trending" at bounding box center [231, 95] width 27 height 9
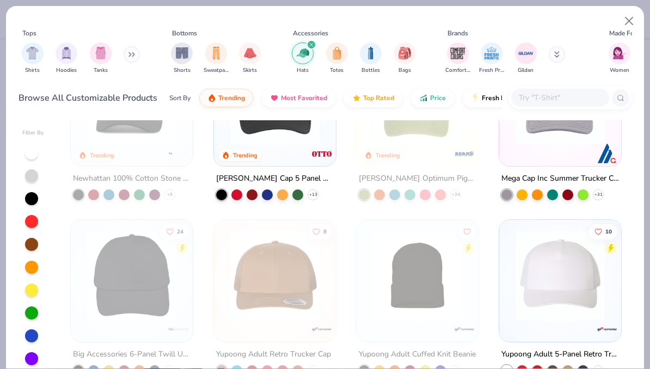
scroll to position [32, 0]
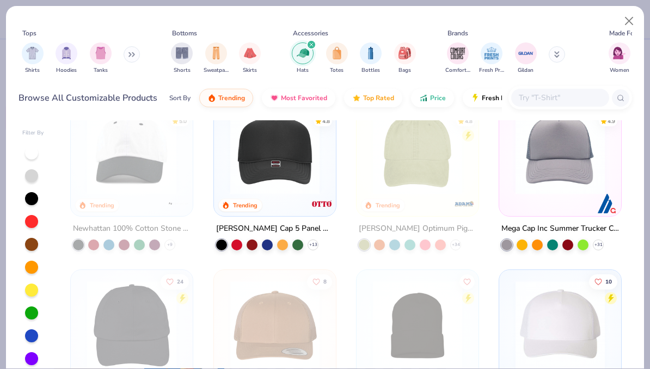
drag, startPoint x: 426, startPoint y: 160, endPoint x: 426, endPoint y: 169, distance: 9.3
click at [426, 160] on img at bounding box center [418, 149] width 100 height 89
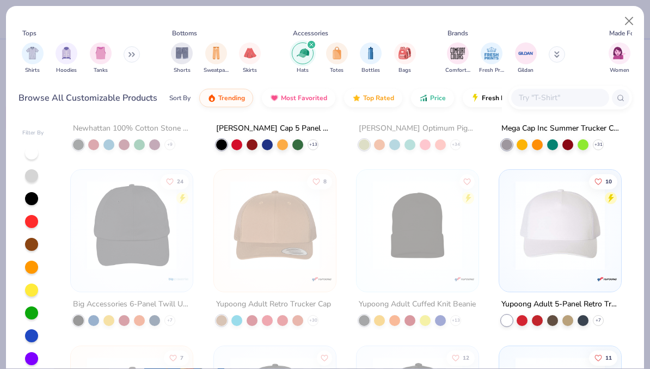
scroll to position [135, 0]
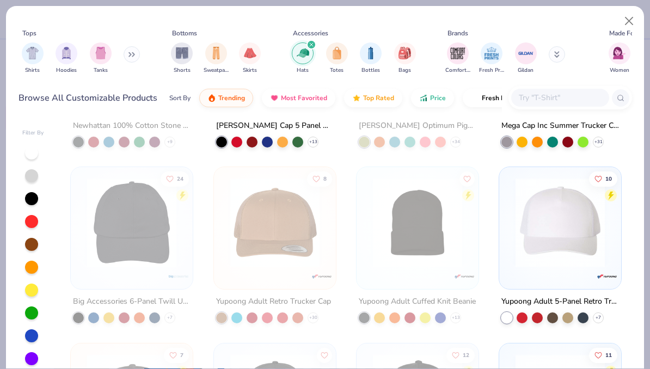
click at [236, 194] on img at bounding box center [275, 222] width 100 height 89
click at [313, 43] on icon "filter for Hats" at bounding box center [311, 44] width 3 height 3
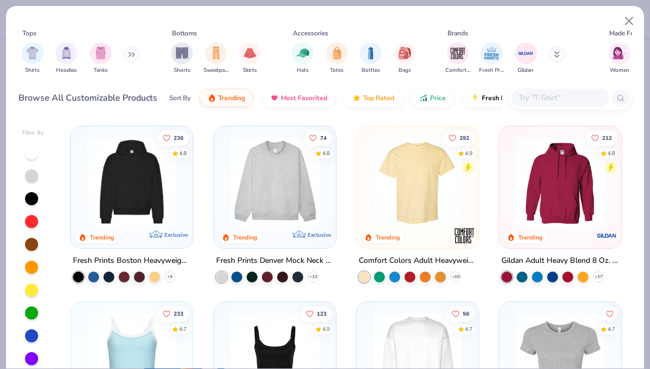
click at [335, 15] on div "Tops Shirts Hoodies Tanks Bottoms Shorts Sweatpants Skirts Accessories Hats Tot…" at bounding box center [325, 62] width 638 height 112
click at [307, 47] on img "filter for Hats" at bounding box center [303, 52] width 13 height 13
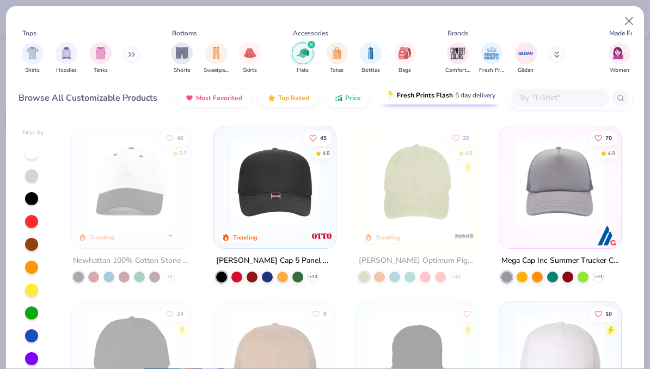
scroll to position [0, 84]
click at [431, 91] on span "Fresh Prints Flash" at bounding box center [426, 95] width 56 height 9
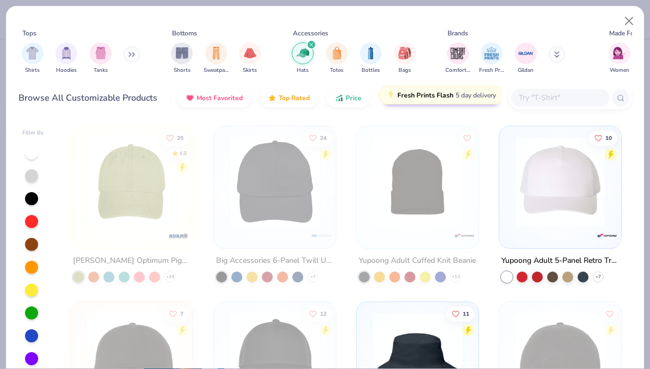
click at [431, 91] on span "Fresh Prints Flash" at bounding box center [426, 95] width 56 height 9
click at [347, 91] on span "Price" at bounding box center [354, 95] width 16 height 9
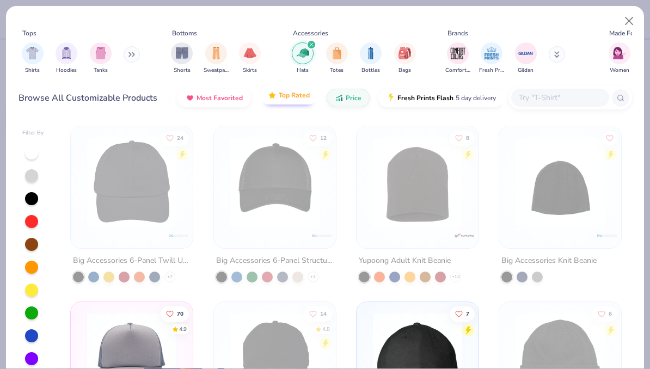
click at [286, 91] on span "Top Rated" at bounding box center [294, 95] width 31 height 9
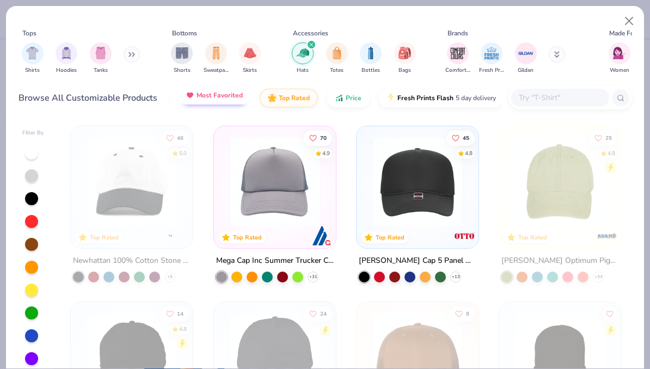
click at [193, 88] on button "Most Favorited" at bounding box center [215, 95] width 74 height 19
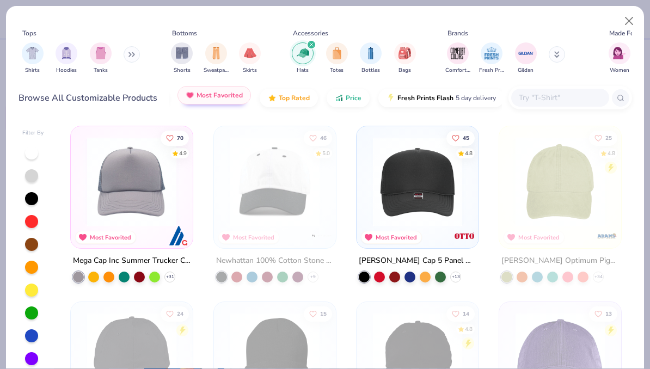
click at [209, 86] on button "Most Favorited" at bounding box center [215, 95] width 74 height 19
click at [286, 83] on div "Sort By Trending Most Favorited Top Rated Price Fresh Prints Flash 5 day delive…" at bounding box center [335, 98] width 333 height 30
click at [295, 91] on button "Top Rated" at bounding box center [289, 95] width 58 height 19
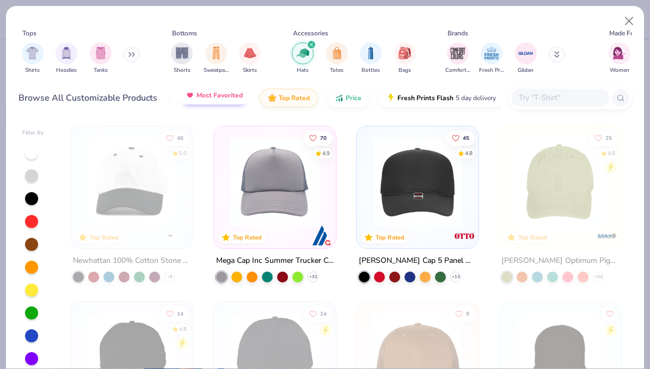
click at [242, 88] on button "Most Favorited" at bounding box center [215, 95] width 74 height 19
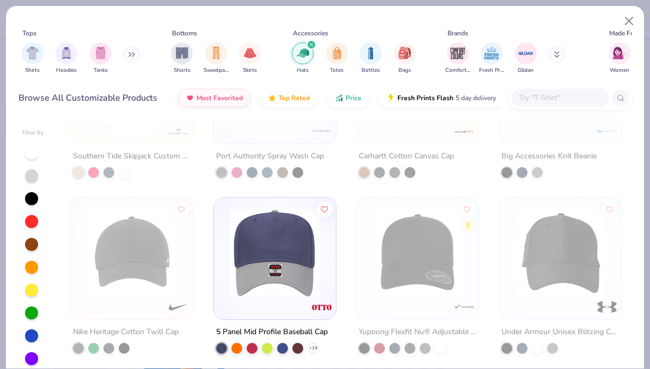
scroll to position [2047, 0]
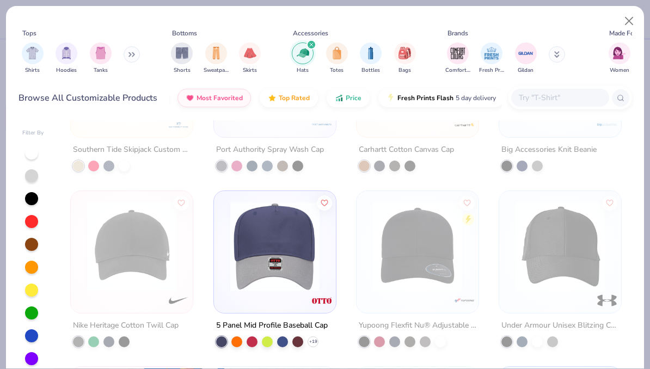
click at [286, 271] on img at bounding box center [275, 246] width 100 height 89
